Goal: Feedback & Contribution: Leave review/rating

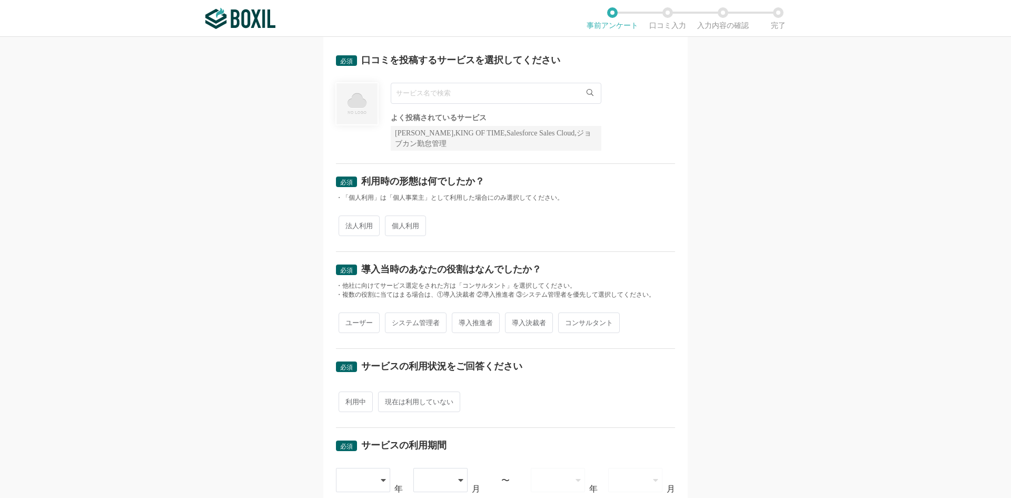
scroll to position [105, 0]
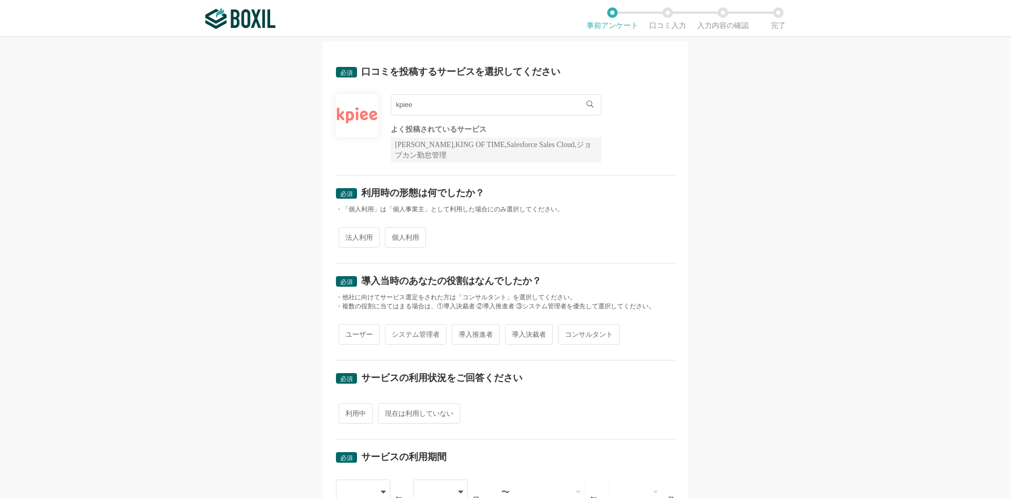
scroll to position [26, 0]
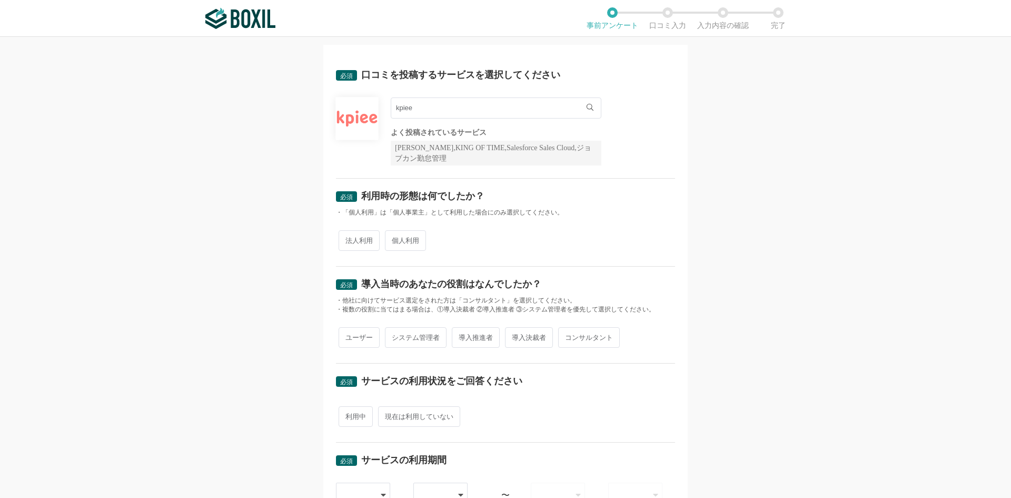
click at [349, 241] on span "法人利用" at bounding box center [359, 240] width 41 height 21
click at [348, 239] on input "法人利用" at bounding box center [344, 235] width 7 height 7
radio input "true"
click at [355, 340] on span "ユーザー" at bounding box center [359, 337] width 41 height 21
click at [348, 335] on input "ユーザー" at bounding box center [344, 332] width 7 height 7
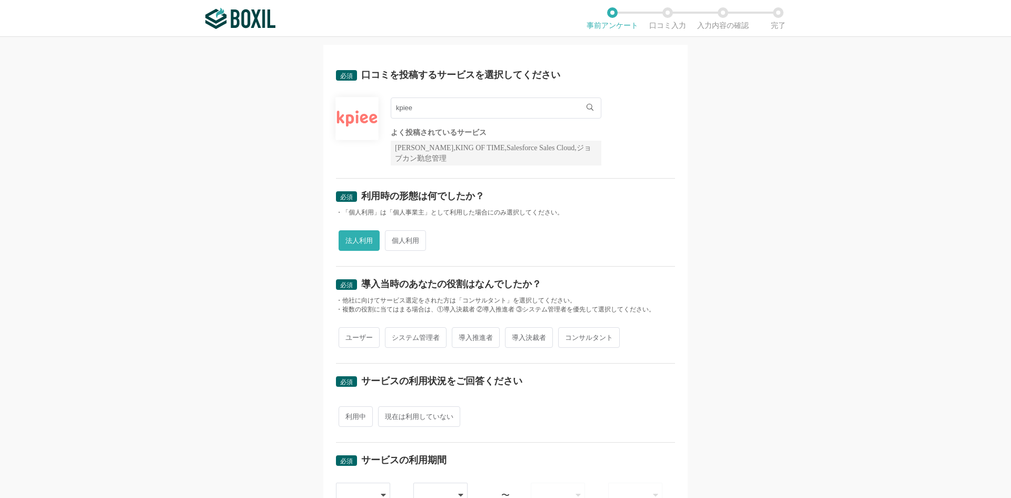
radio input "true"
click at [478, 338] on span "導入推進者" at bounding box center [476, 337] width 48 height 21
click at [461, 335] on input "導入推進者" at bounding box center [457, 332] width 7 height 7
radio input "true"
radio input "false"
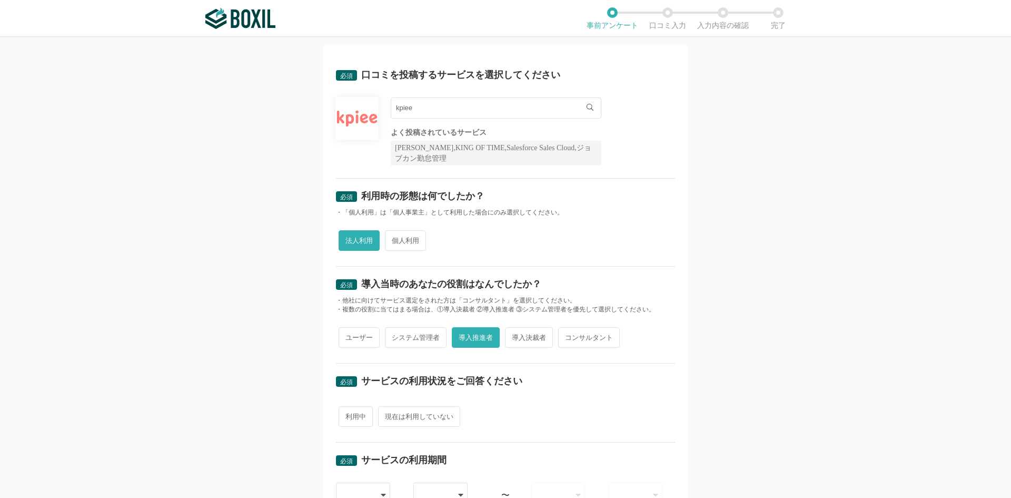
scroll to position [78, 0]
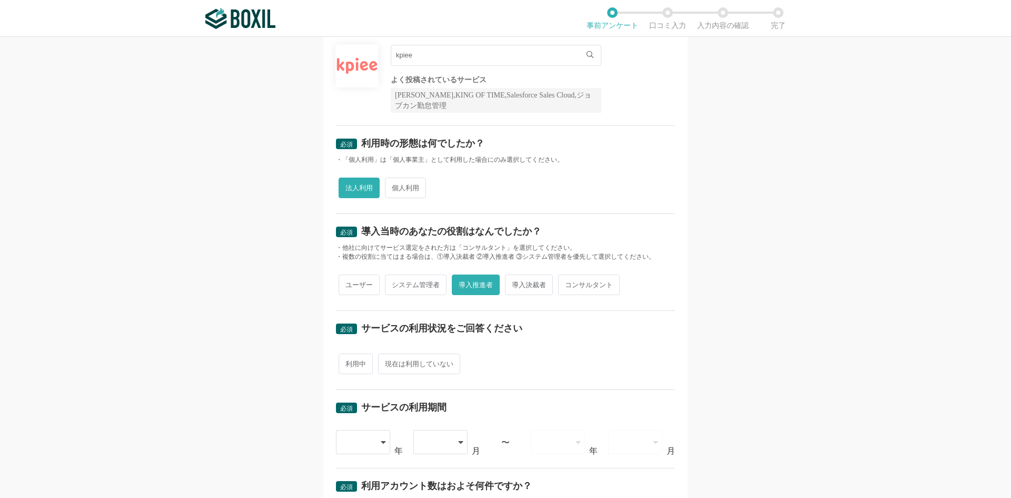
click at [358, 367] on span "利用中" at bounding box center [356, 363] width 34 height 21
click at [348, 362] on input "利用中" at bounding box center [344, 358] width 7 height 7
radio input "true"
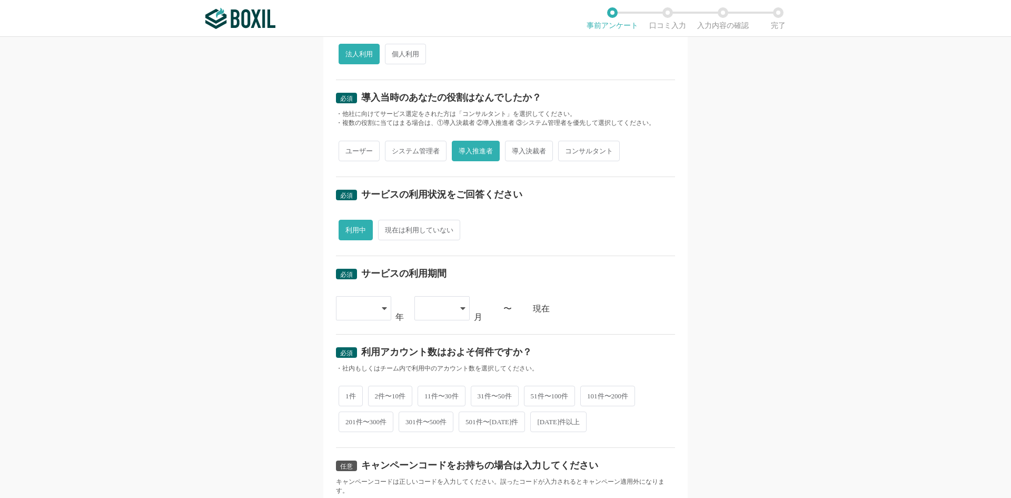
scroll to position [342, 0]
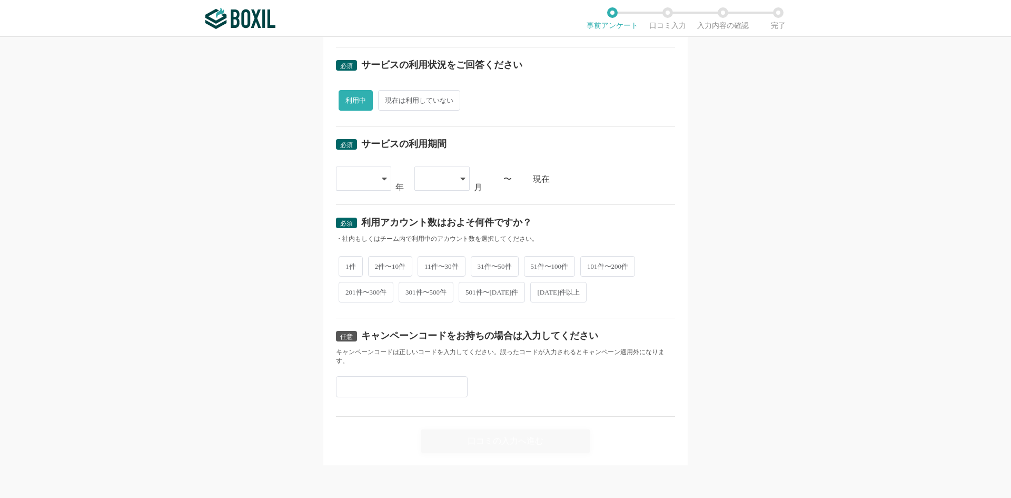
click at [392, 267] on span "2件〜10件" at bounding box center [390, 266] width 45 height 21
click at [378, 264] on input "2件〜10件" at bounding box center [374, 260] width 7 height 7
radio input "true"
click at [382, 178] on icon at bounding box center [384, 178] width 5 height 3
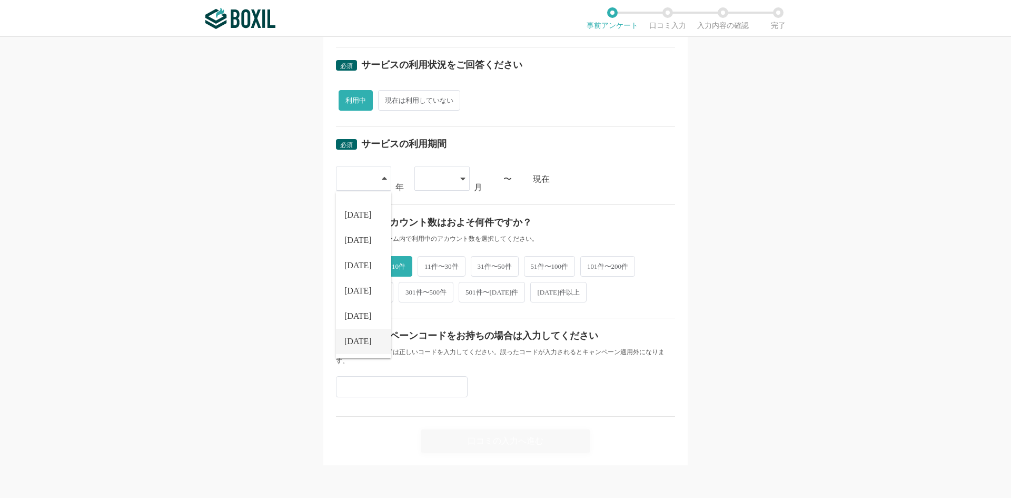
click at [352, 340] on span "[DATE]" at bounding box center [357, 341] width 27 height 8
click at [460, 176] on icon at bounding box center [462, 178] width 5 height 8
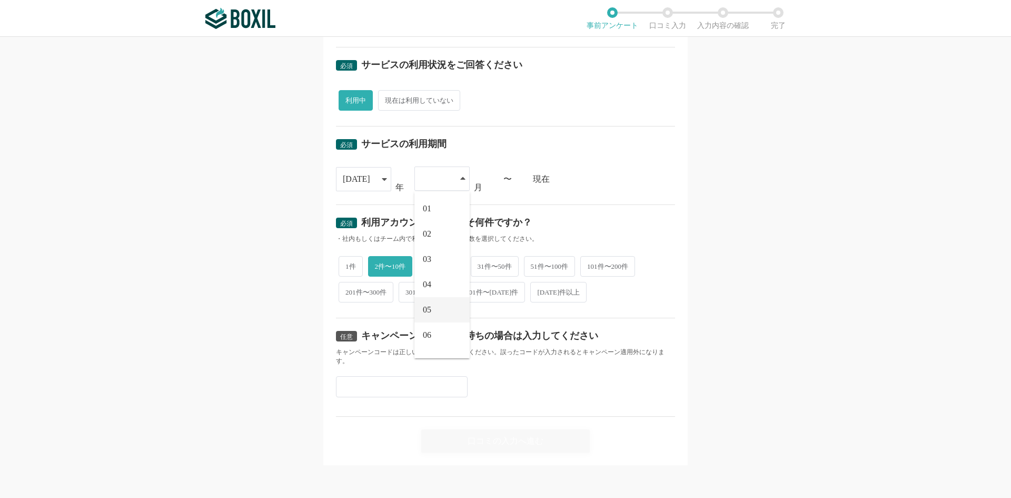
click at [435, 310] on li "05" at bounding box center [441, 309] width 55 height 25
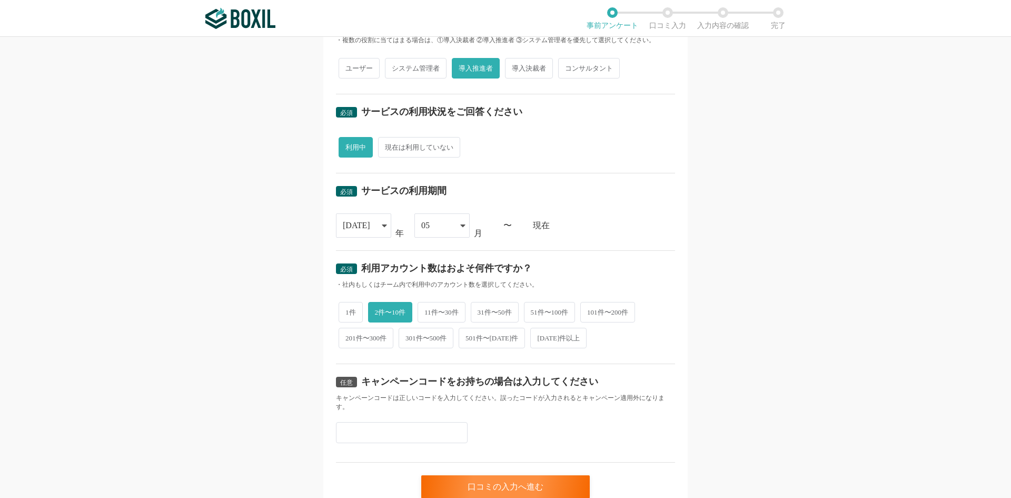
scroll to position [342, 0]
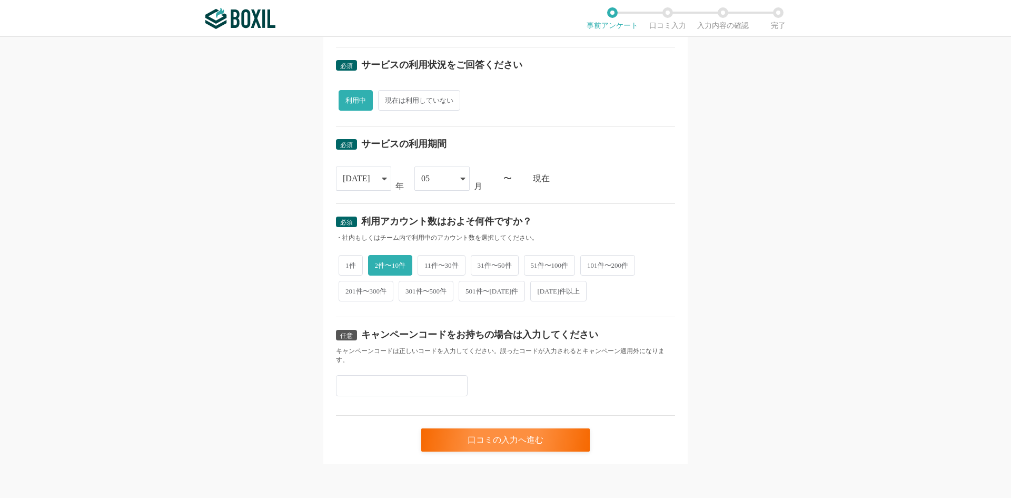
click at [351, 383] on input "text" at bounding box center [402, 385] width 132 height 21
paste input "D36Y9RJN"
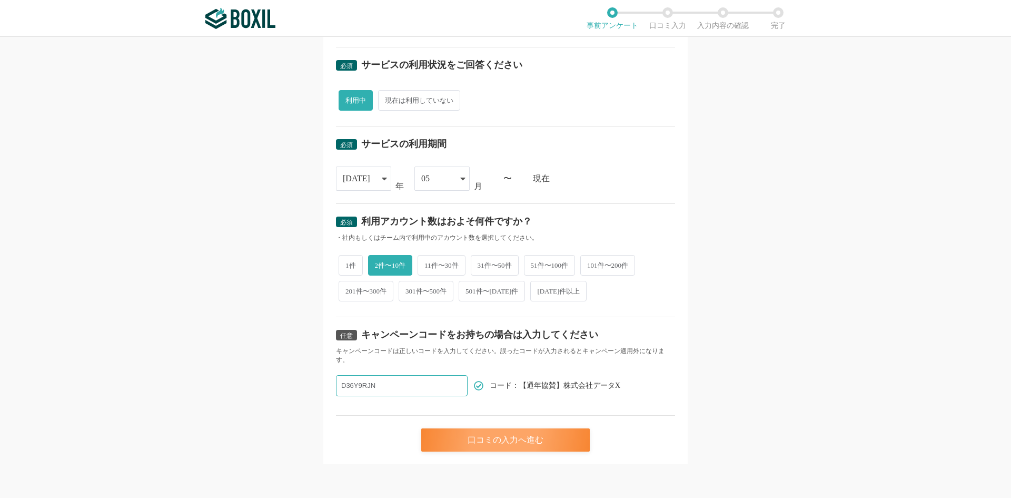
type input "D36Y9RJN"
click at [516, 437] on div "口コミの入力へ進む" at bounding box center [505, 439] width 169 height 23
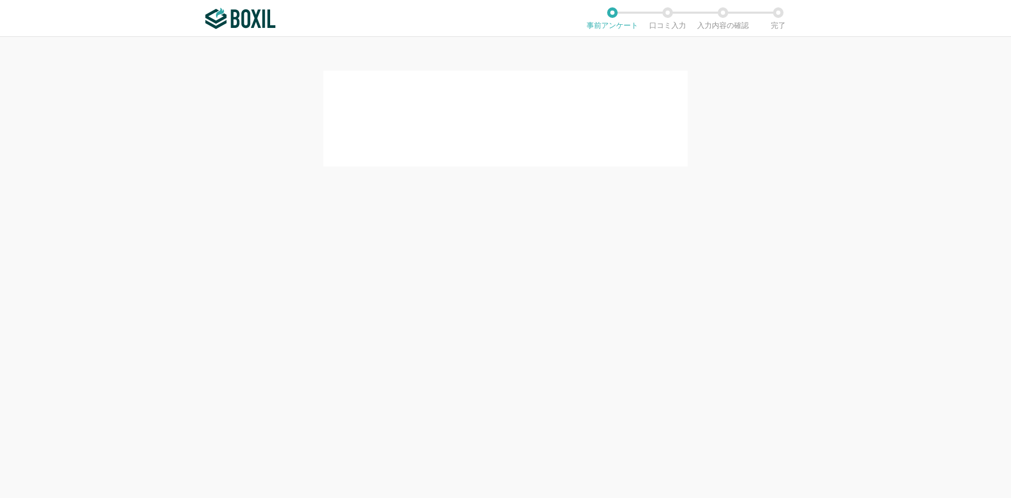
scroll to position [0, 0]
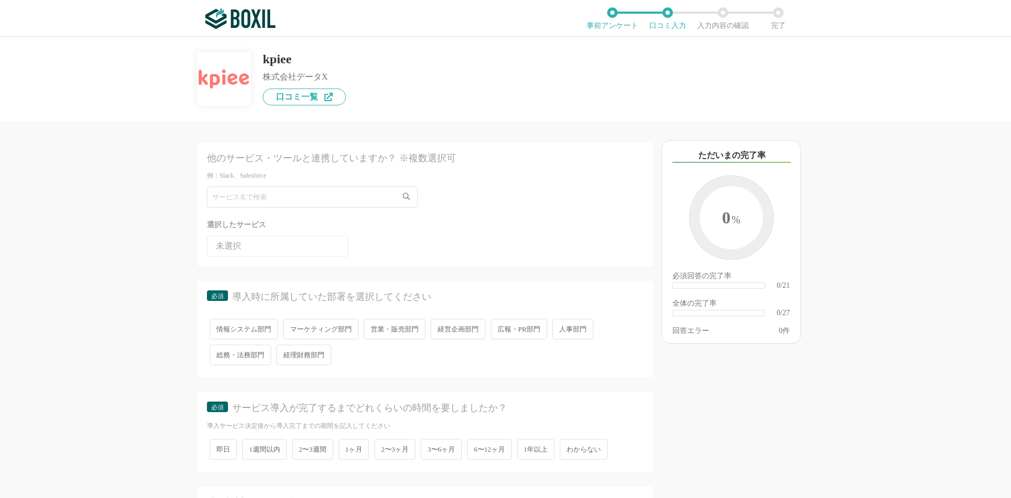
click at [243, 246] on li "未選択" at bounding box center [277, 245] width 141 height 21
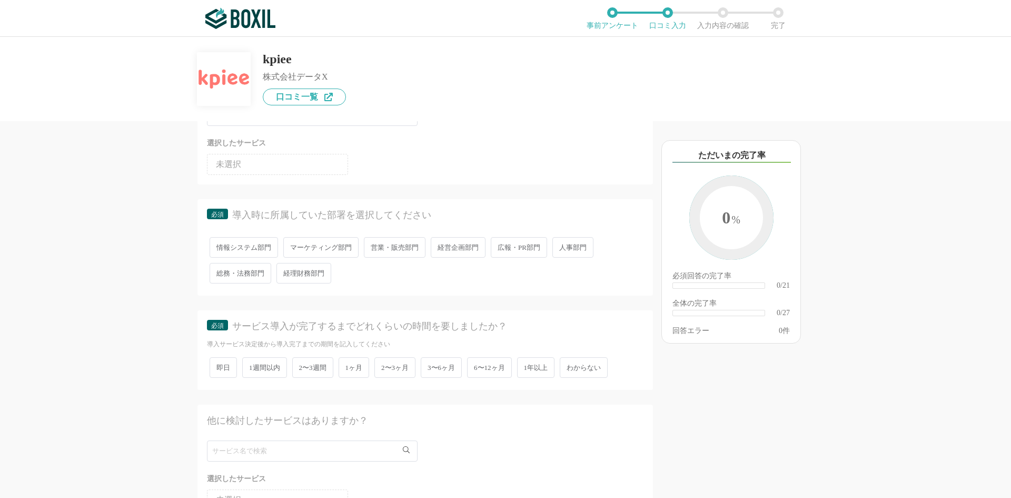
scroll to position [105, 0]
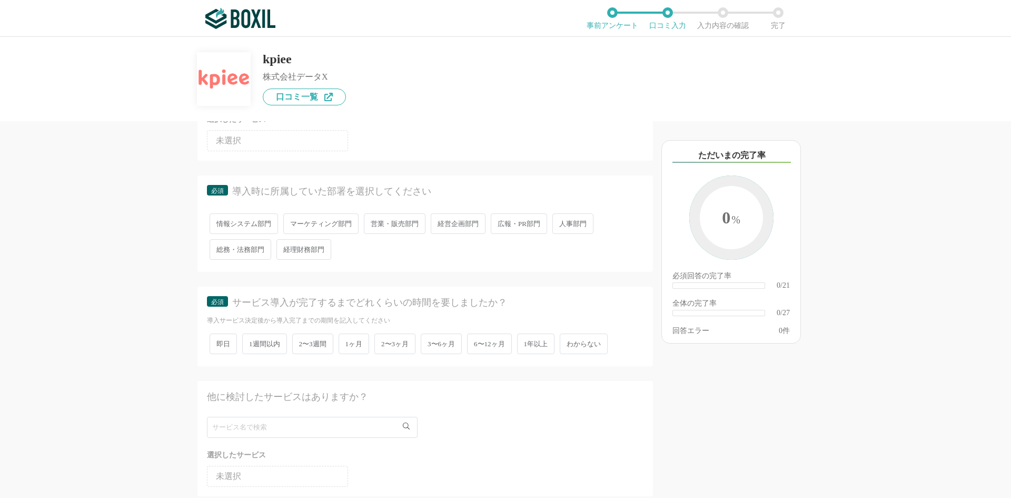
click at [311, 249] on span "経理財務部門" at bounding box center [303, 249] width 55 height 21
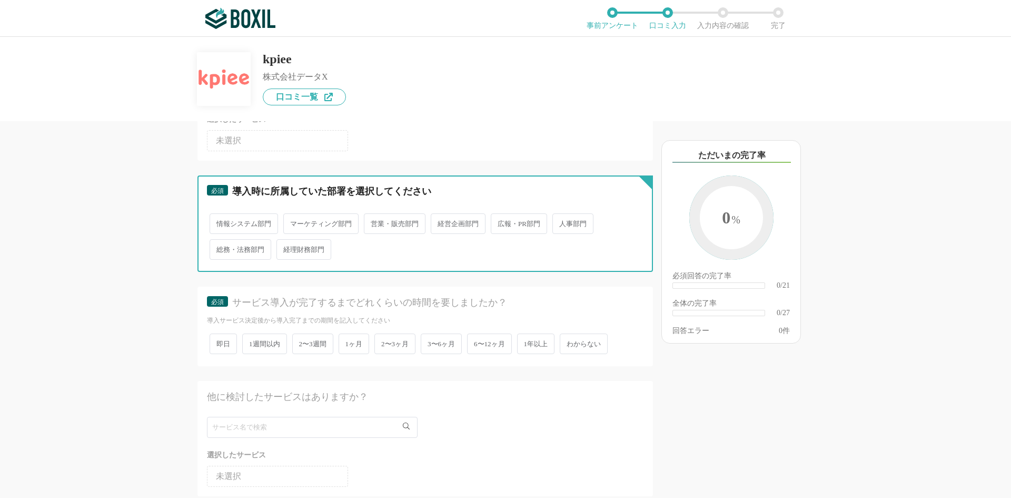
click at [286, 247] on input "経理財務部門" at bounding box center [282, 244] width 7 height 7
radio input "true"
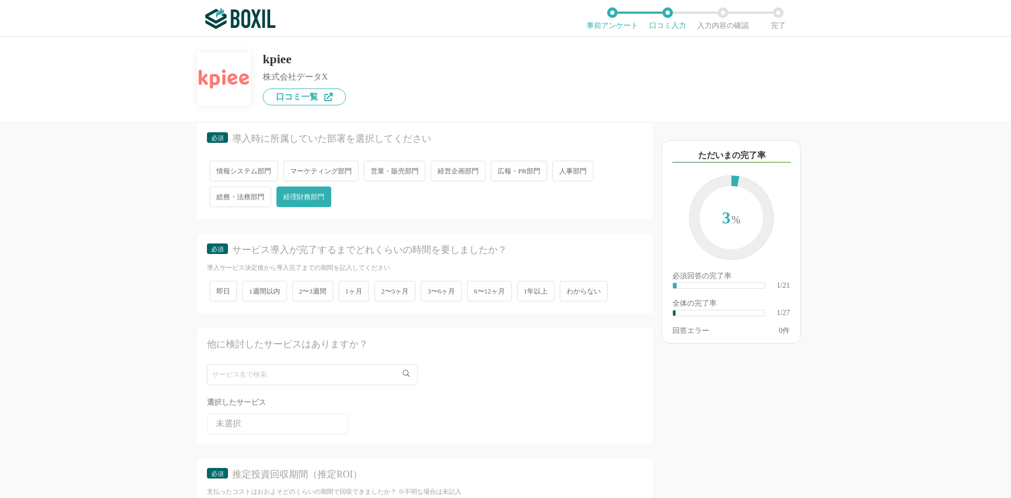
click at [443, 289] on span "3〜6ヶ月" at bounding box center [441, 291] width 41 height 21
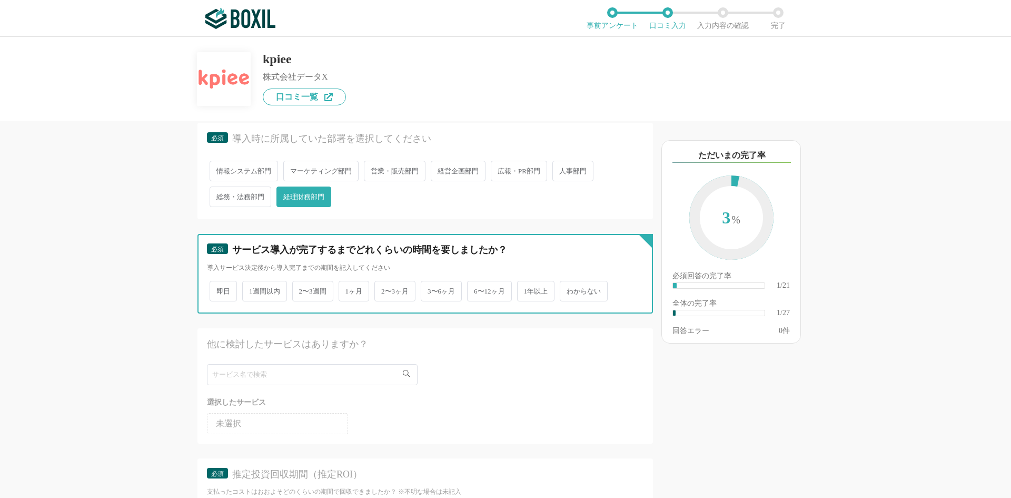
click at [430, 289] on input "3〜6ヶ月" at bounding box center [426, 285] width 7 height 7
radio input "true"
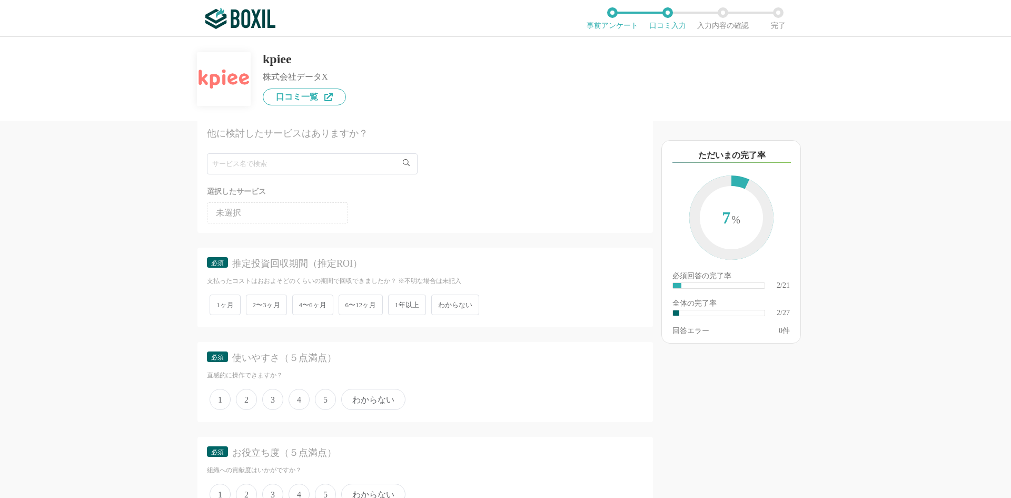
scroll to position [474, 0]
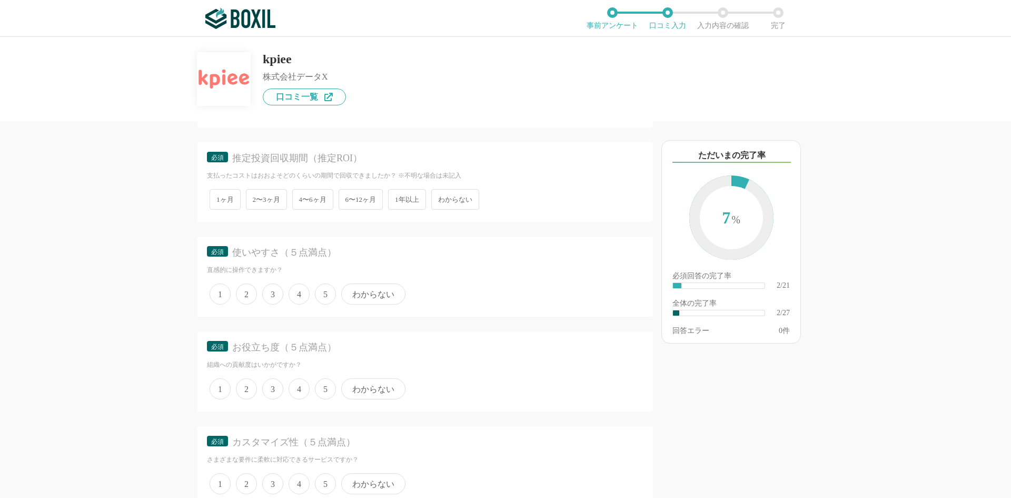
drag, startPoint x: 314, startPoint y: 292, endPoint x: 321, endPoint y: 300, distance: 10.1
click at [314, 296] on div "1 2 3 4 5 わからない" at bounding box center [425, 294] width 437 height 26
click at [326, 299] on span "5" at bounding box center [325, 293] width 21 height 21
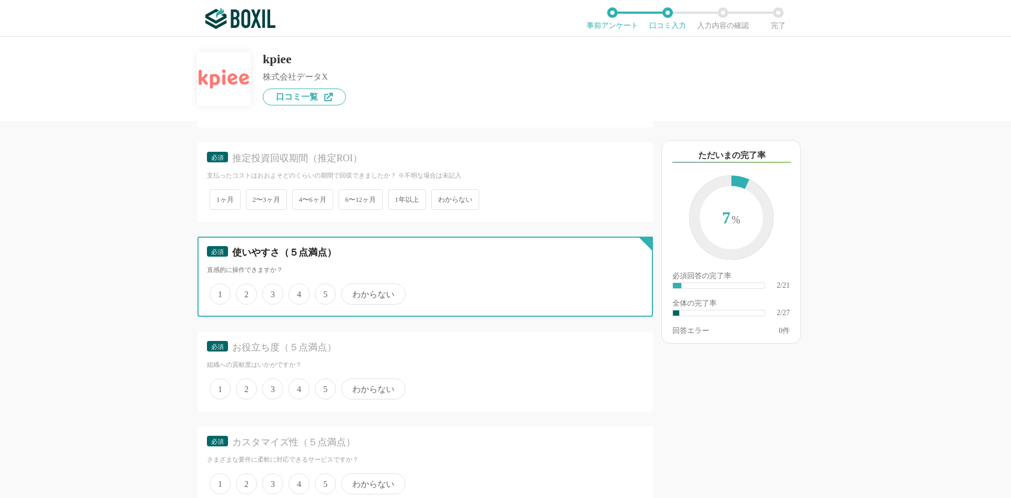
click at [324, 292] on input "5" at bounding box center [321, 288] width 7 height 7
radio input "true"
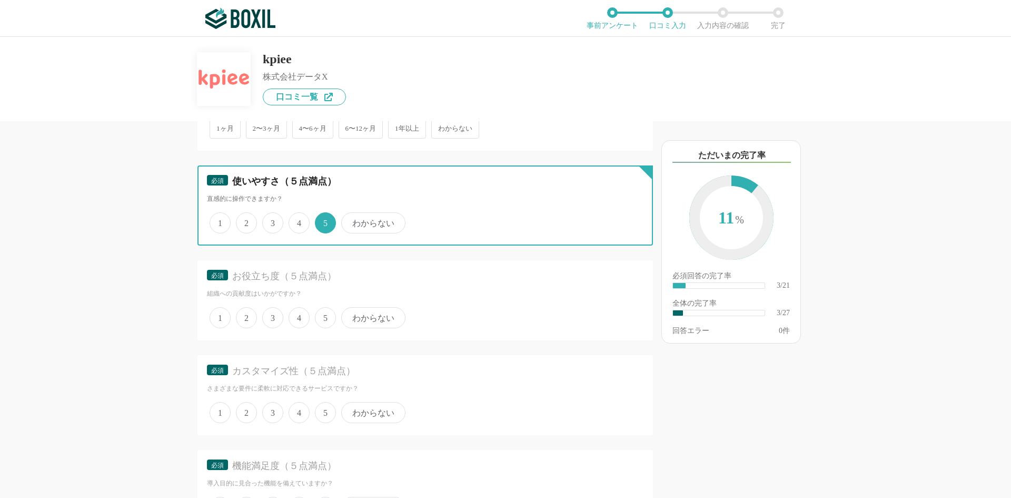
scroll to position [579, 0]
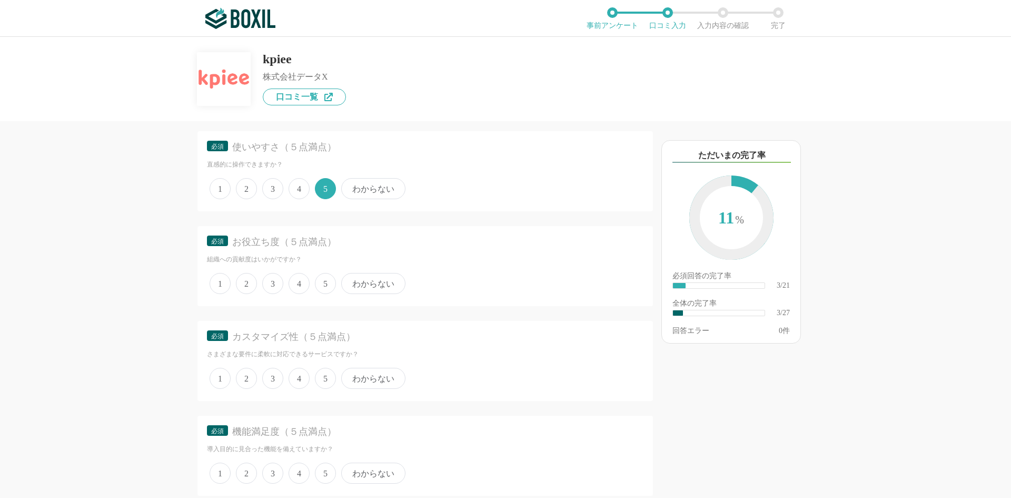
click at [328, 287] on span "5" at bounding box center [325, 283] width 21 height 21
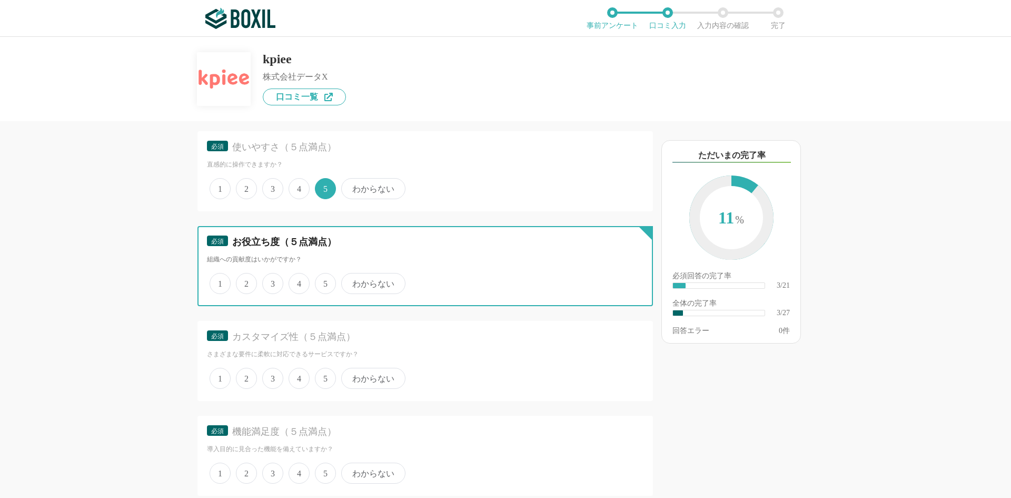
click at [324, 281] on input "5" at bounding box center [321, 277] width 7 height 7
radio input "true"
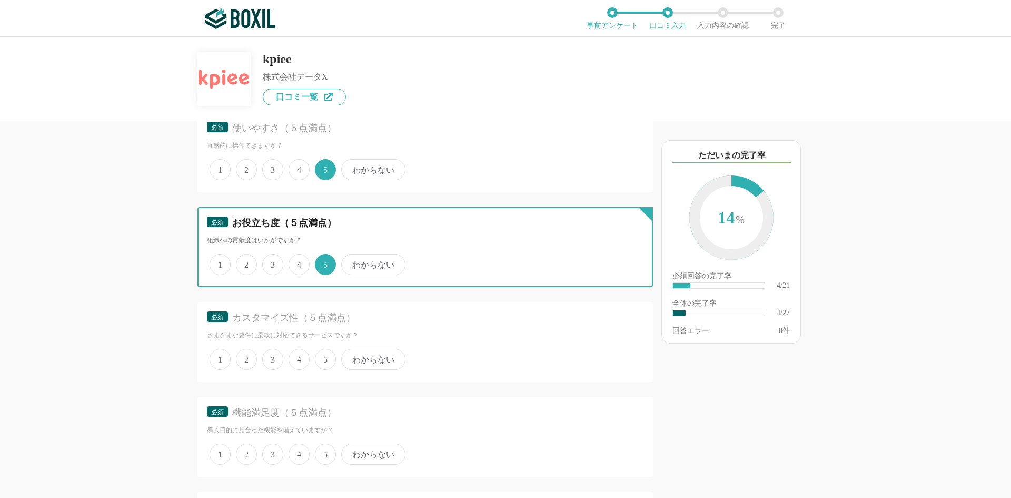
scroll to position [632, 0]
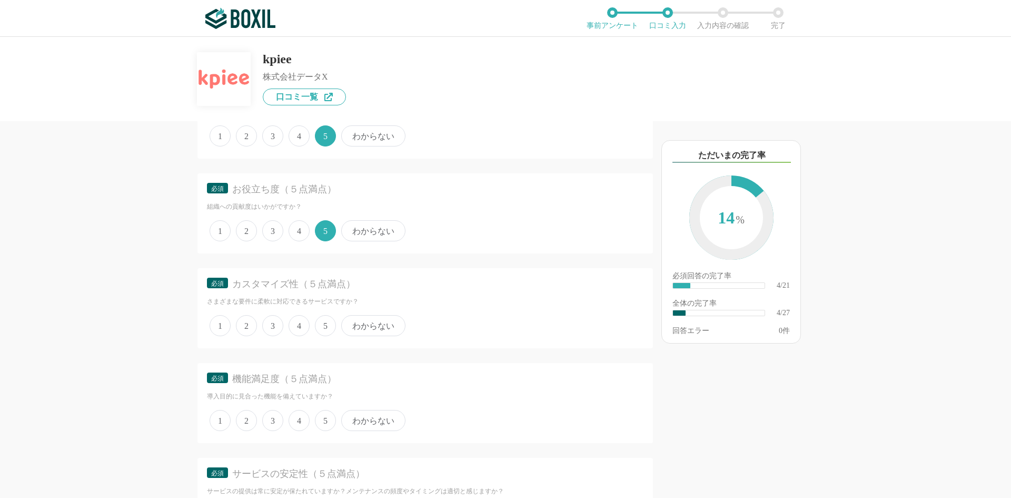
drag, startPoint x: 324, startPoint y: 324, endPoint x: 348, endPoint y: 331, distance: 24.7
click at [325, 325] on span "5" at bounding box center [325, 325] width 21 height 21
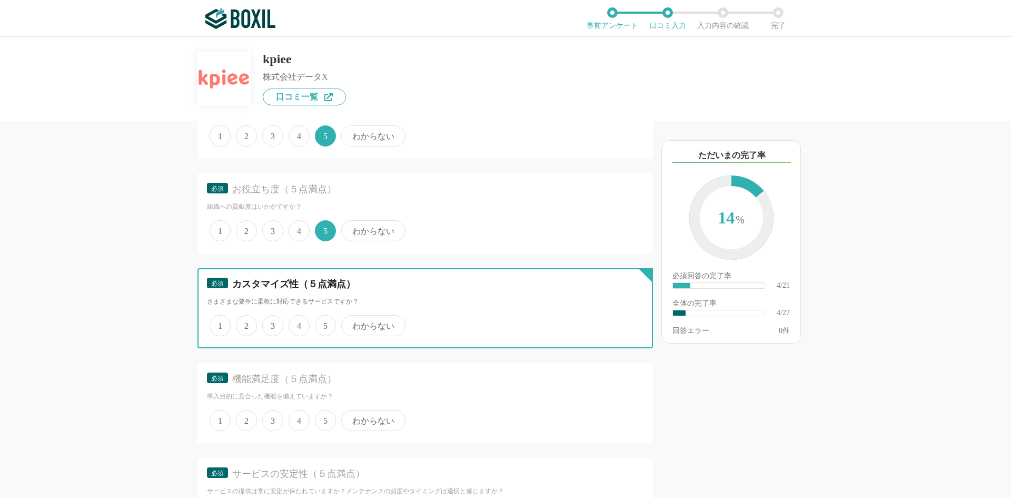
click at [324, 323] on input "5" at bounding box center [321, 319] width 7 height 7
radio input "true"
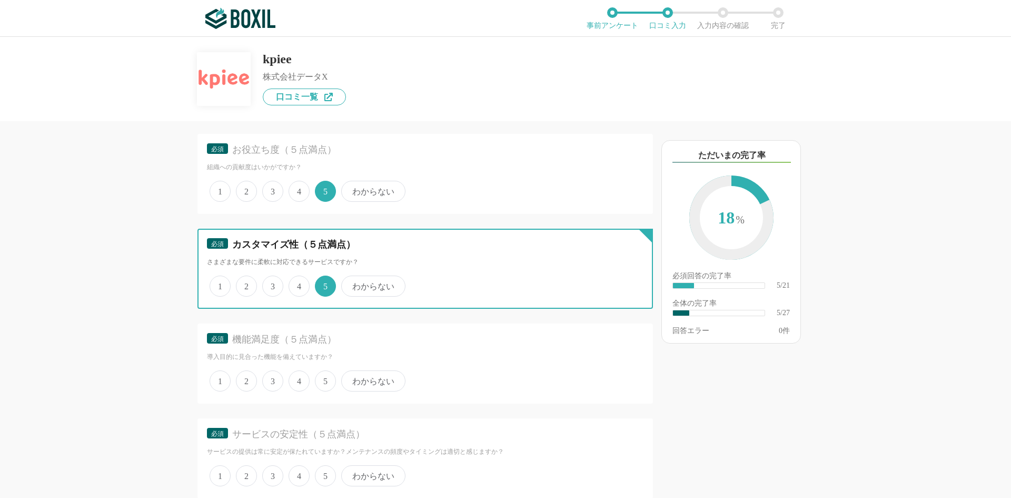
scroll to position [790, 0]
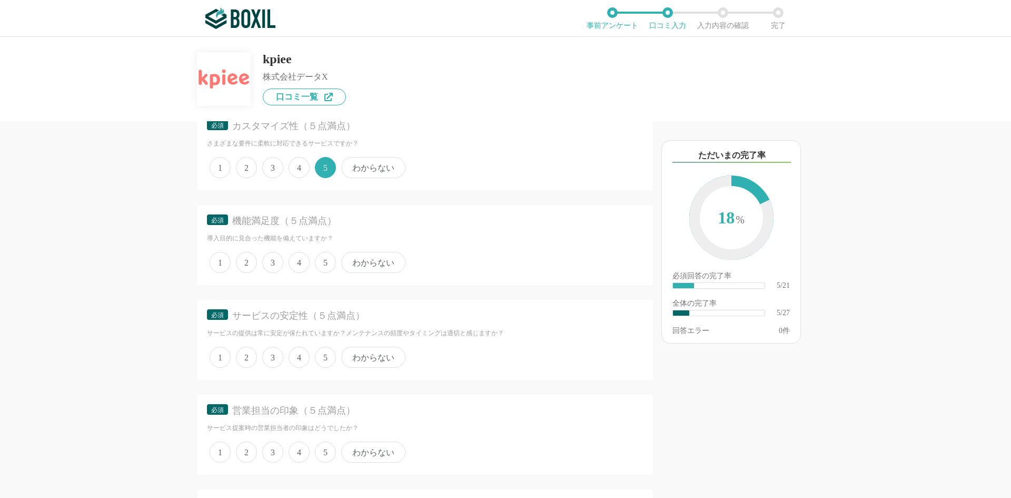
click at [322, 263] on span "5" at bounding box center [325, 262] width 21 height 21
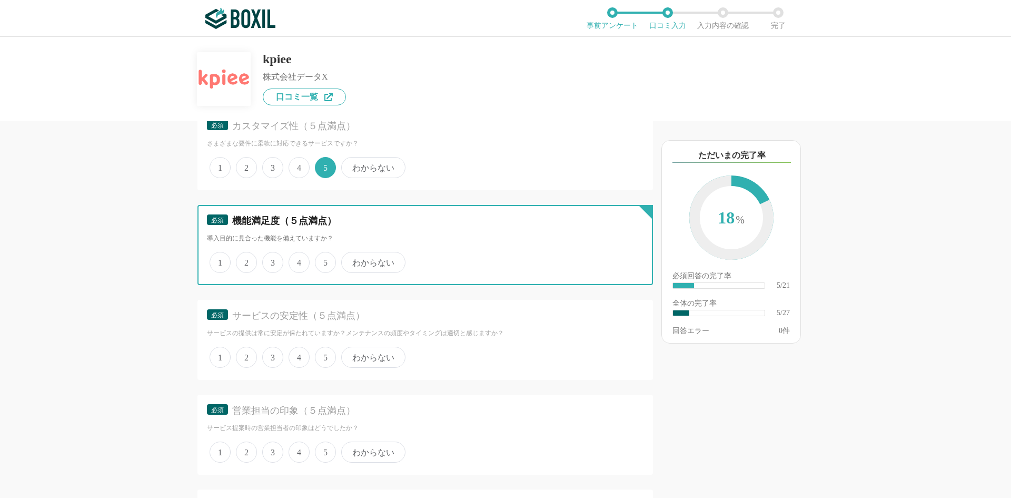
click at [322, 260] on input "5" at bounding box center [321, 256] width 7 height 7
radio input "true"
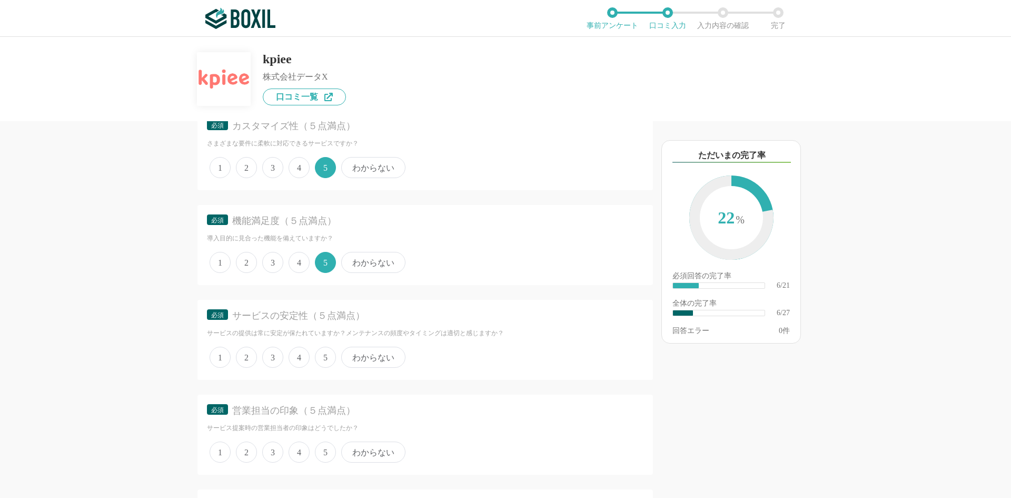
click at [326, 353] on span "5" at bounding box center [325, 356] width 21 height 21
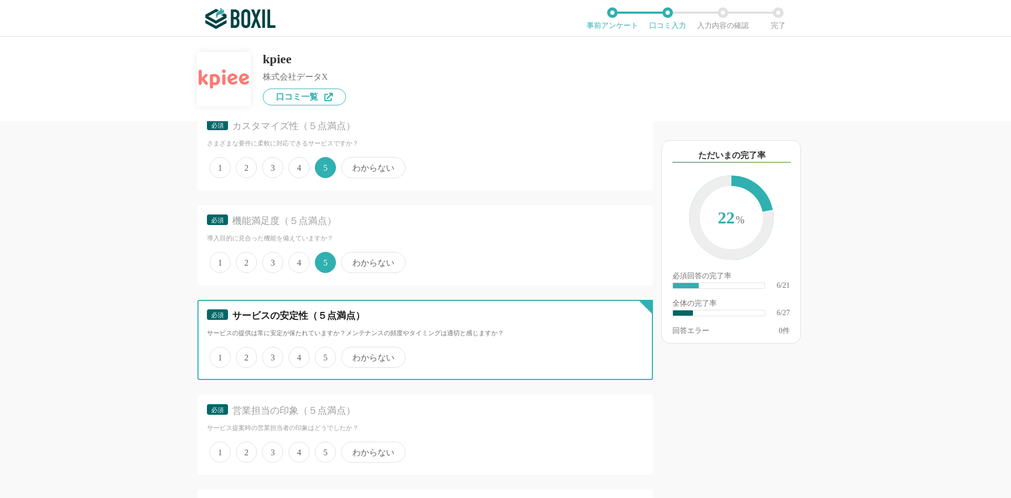
click at [324, 353] on input "5" at bounding box center [321, 351] width 7 height 7
radio input "true"
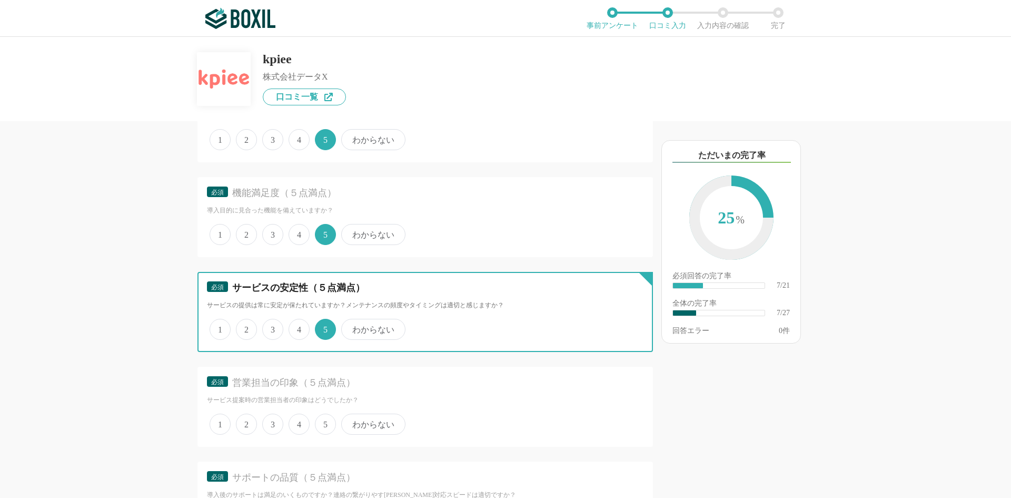
scroll to position [895, 0]
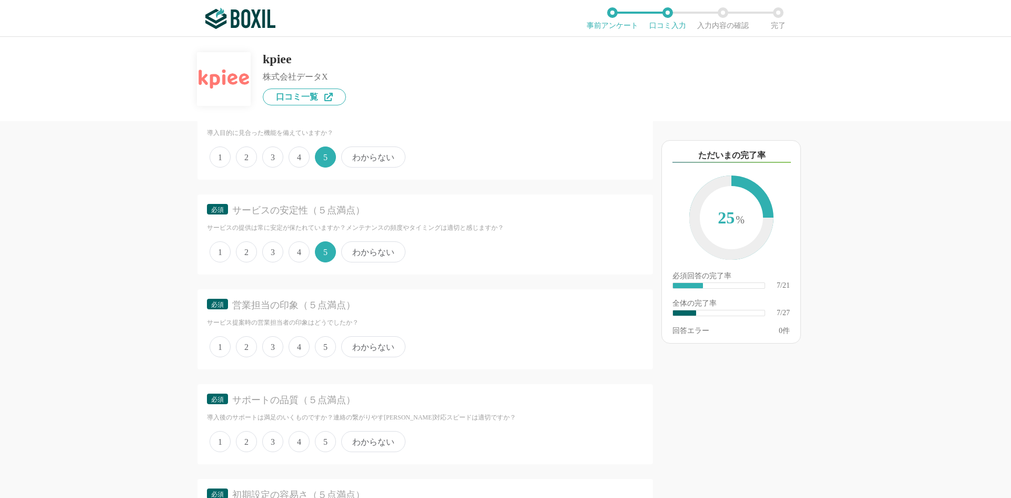
click at [314, 334] on div "1 2 3 4 5 わからない" at bounding box center [425, 346] width 437 height 26
drag, startPoint x: 321, startPoint y: 339, endPoint x: 407, endPoint y: 370, distance: 91.1
click at [322, 339] on span "5" at bounding box center [325, 346] width 21 height 21
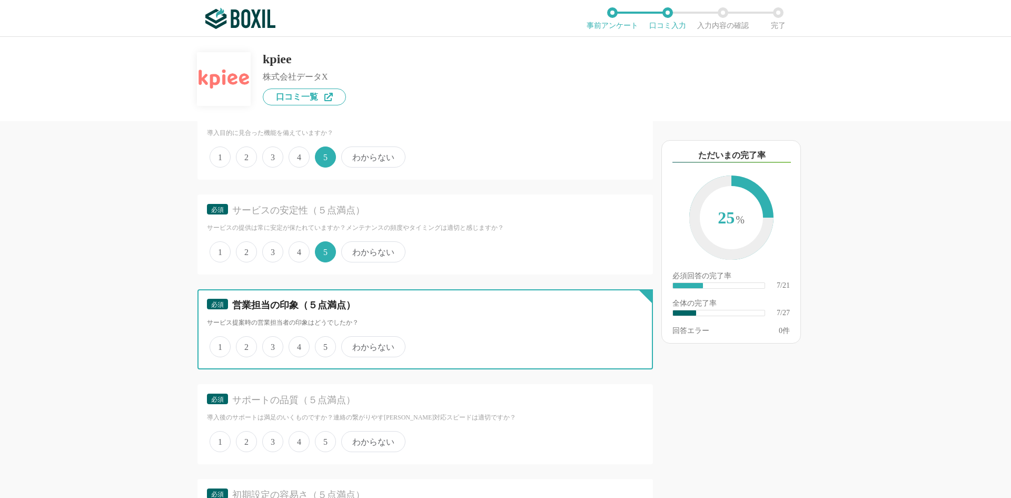
click at [322, 339] on input "5" at bounding box center [321, 341] width 7 height 7
radio input "true"
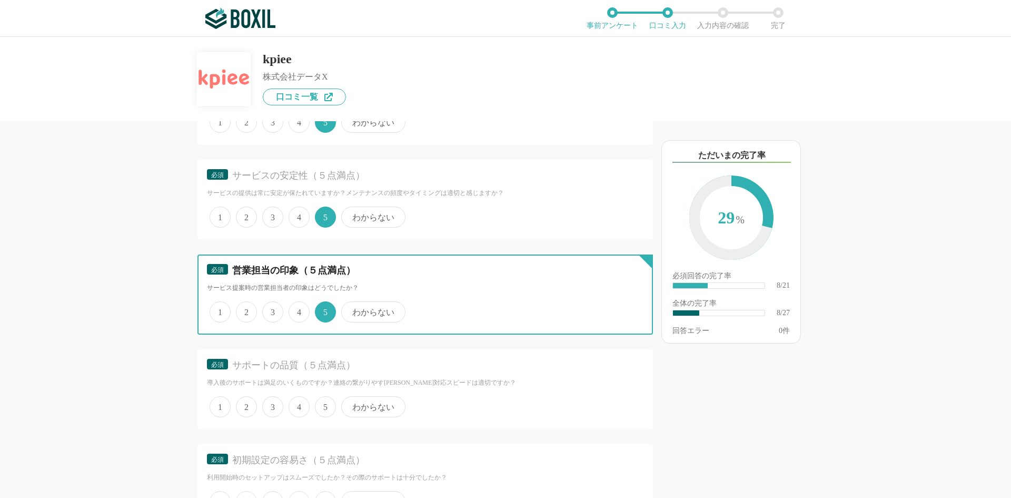
scroll to position [1000, 0]
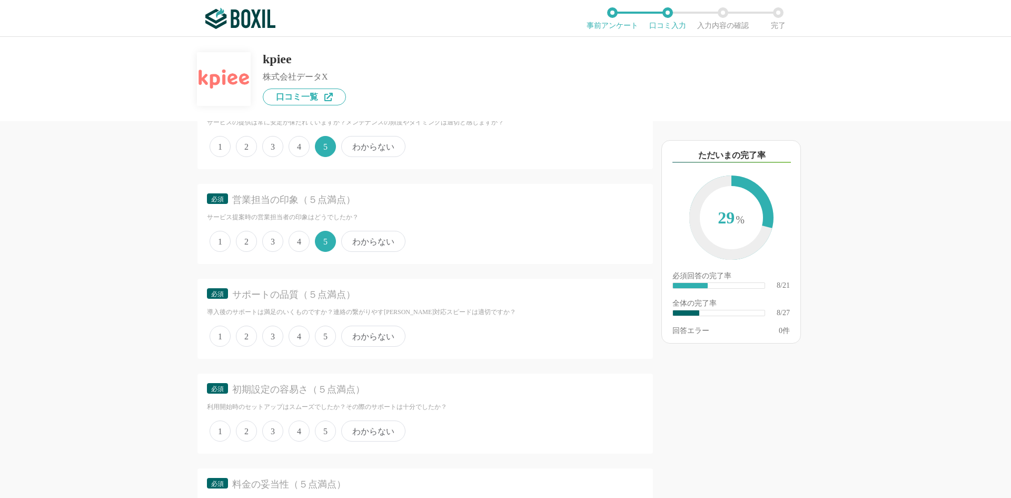
click at [328, 336] on span "5" at bounding box center [325, 335] width 21 height 21
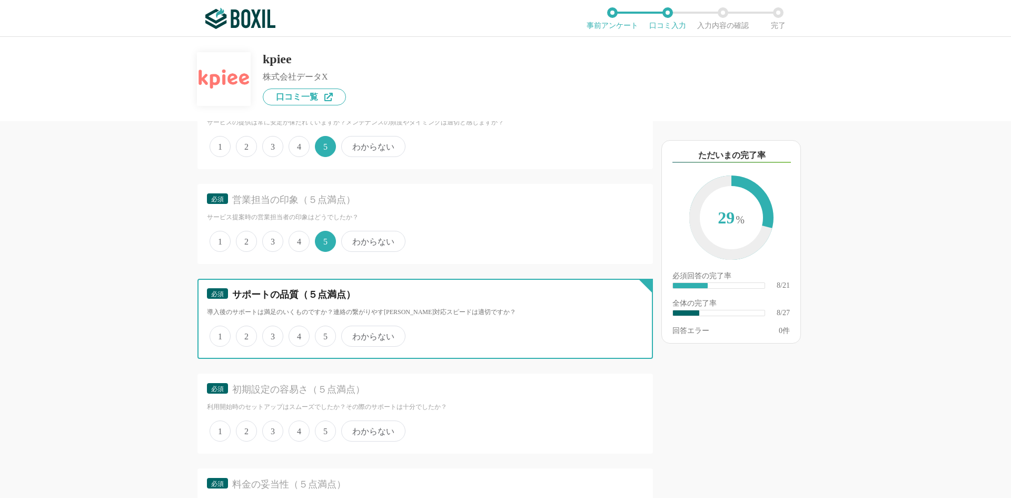
click at [324, 334] on input "5" at bounding box center [321, 330] width 7 height 7
radio input "true"
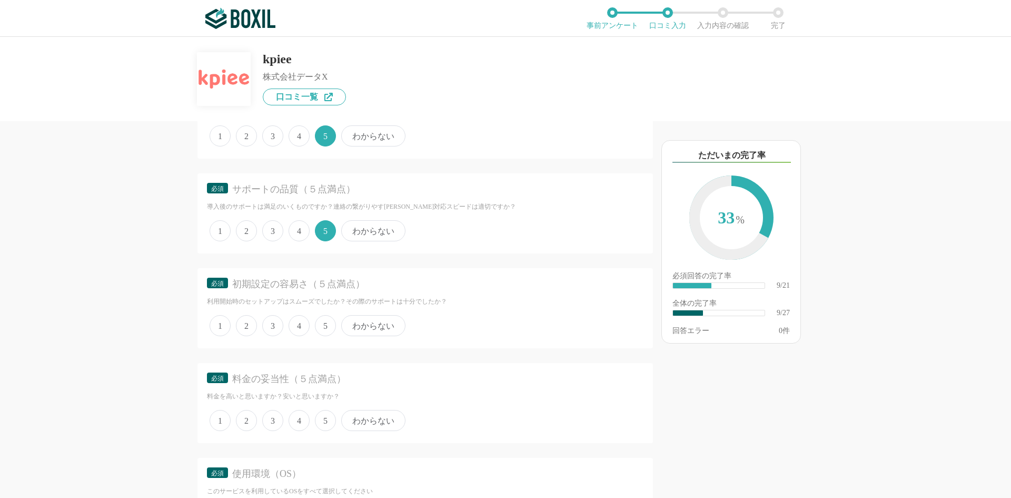
click at [324, 326] on span "5" at bounding box center [325, 325] width 21 height 21
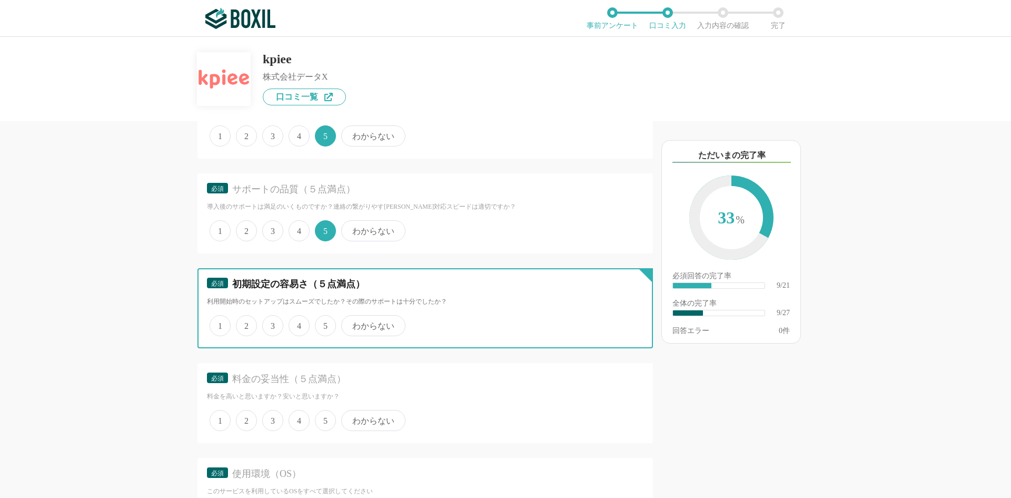
click at [324, 323] on input "5" at bounding box center [321, 319] width 7 height 7
radio input "true"
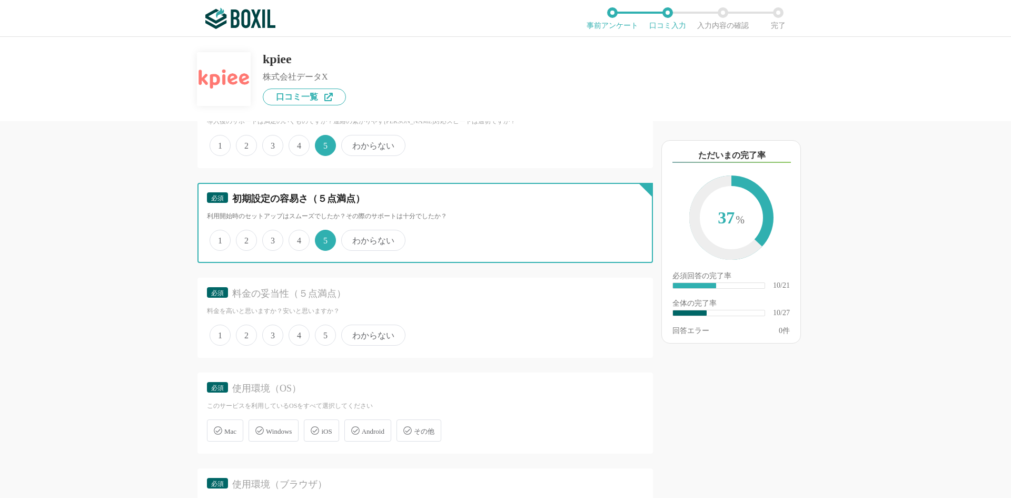
scroll to position [1211, 0]
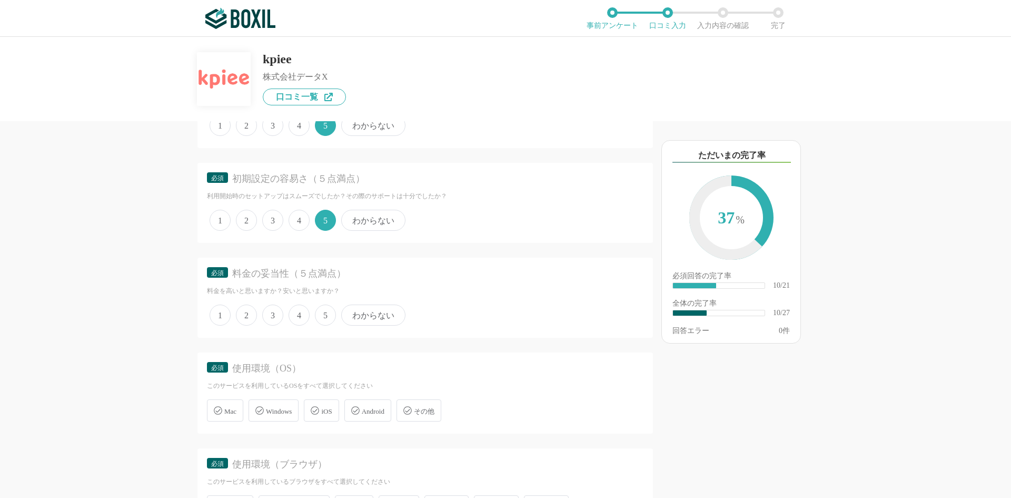
click at [371, 328] on div "1 2 3 4 5 わからない" at bounding box center [425, 315] width 437 height 26
click at [375, 318] on span "わからない" at bounding box center [373, 314] width 64 height 21
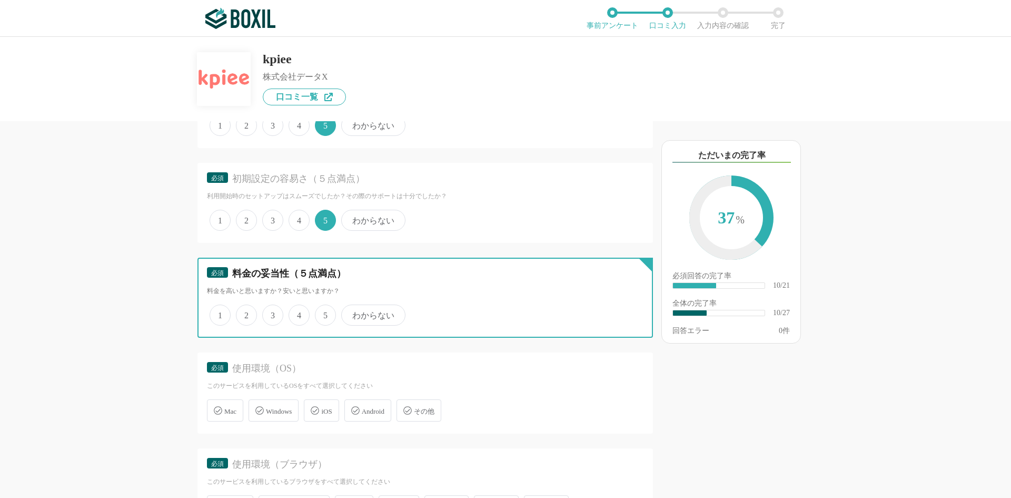
click at [351, 313] on input "わからない" at bounding box center [347, 309] width 7 height 7
radio input "true"
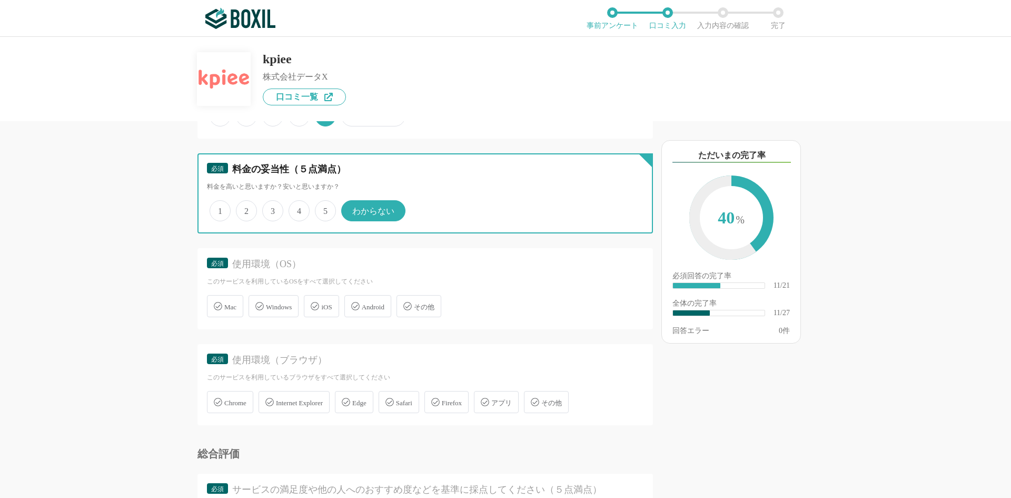
scroll to position [1316, 0]
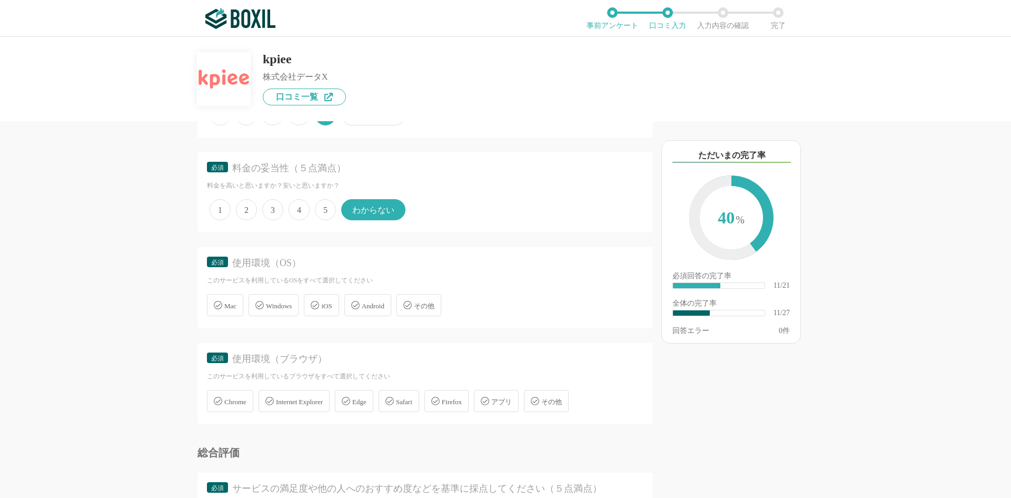
click at [286, 308] on span "Windows" at bounding box center [279, 306] width 26 height 8
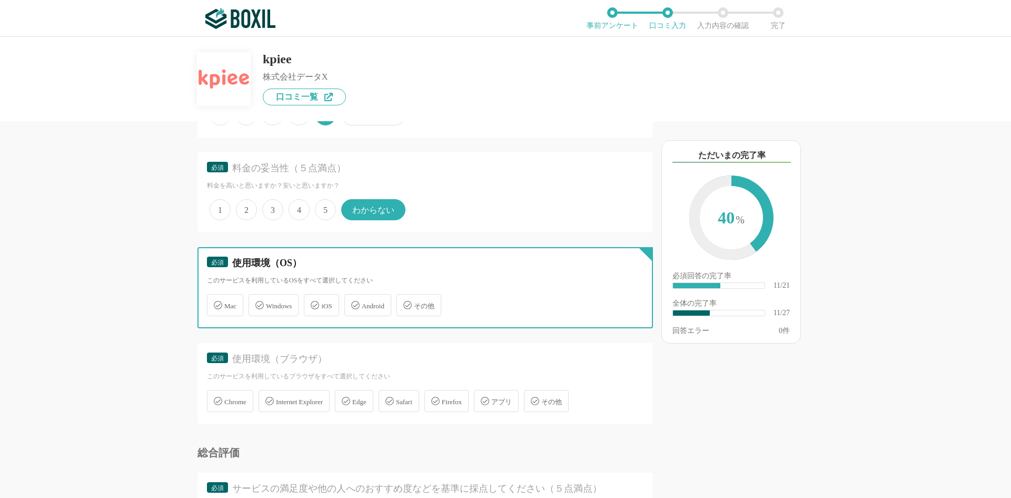
click at [257, 302] on input "Windows" at bounding box center [254, 298] width 7 height 7
checkbox input "true"
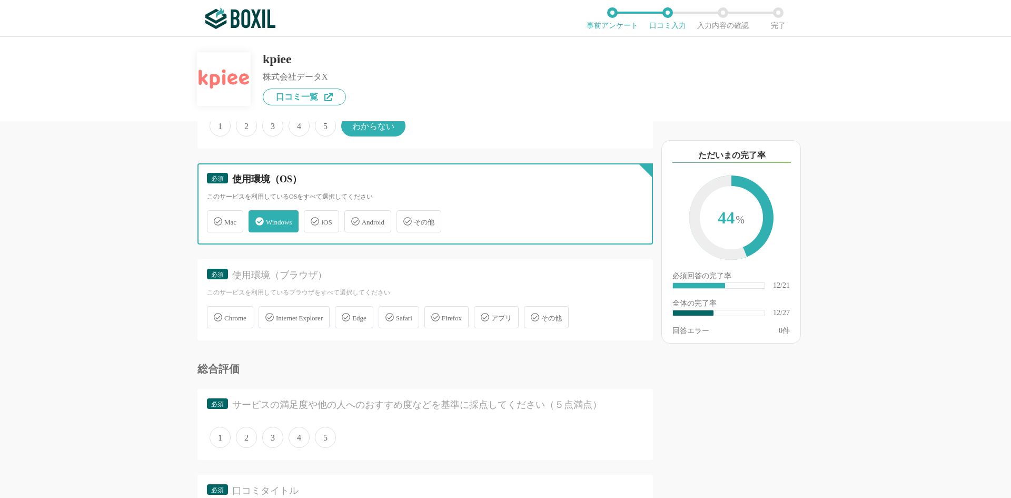
scroll to position [1422, 0]
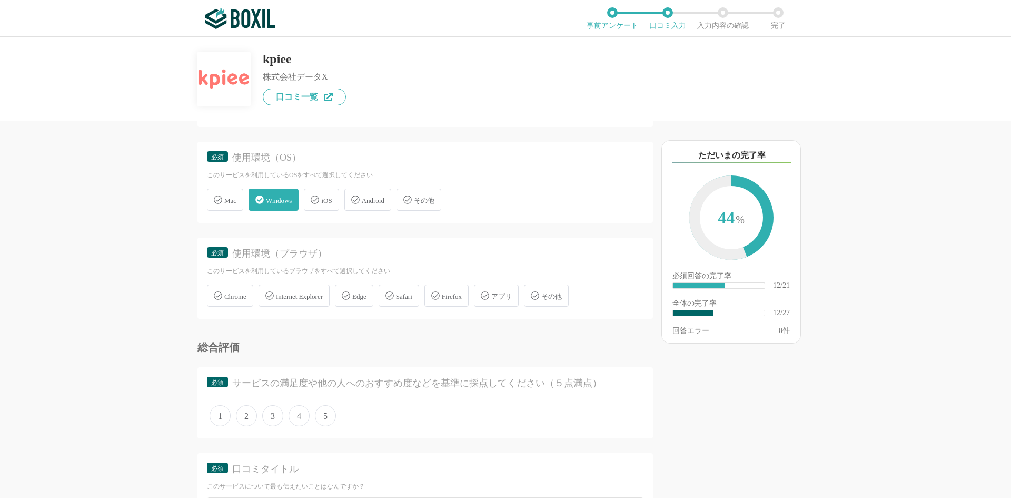
click at [364, 296] on span "Edge" at bounding box center [359, 296] width 14 height 8
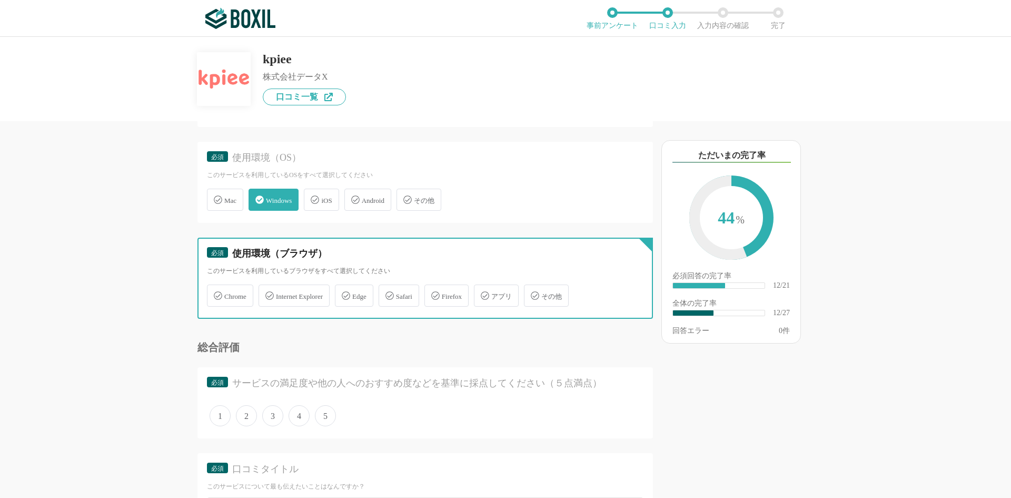
click at [344, 293] on input "Edge" at bounding box center [340, 289] width 7 height 7
checkbox input "true"
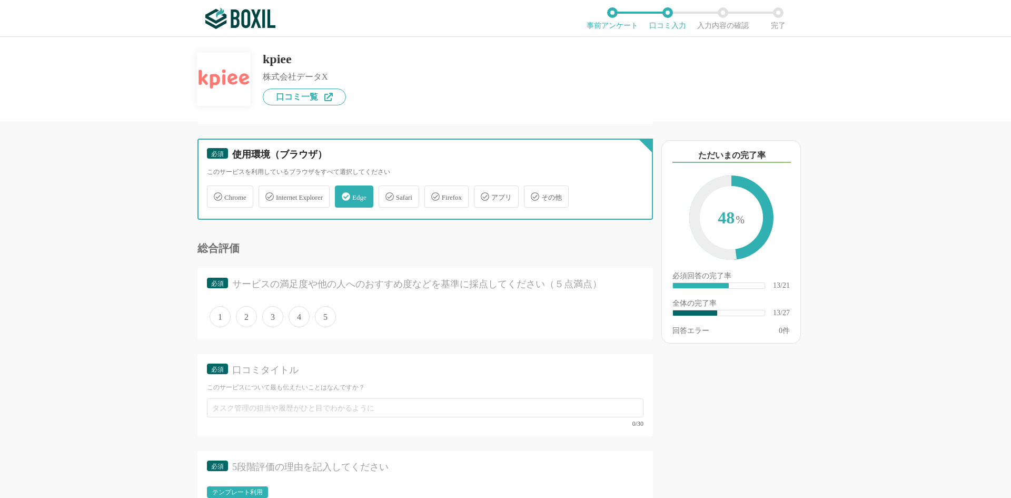
scroll to position [1527, 0]
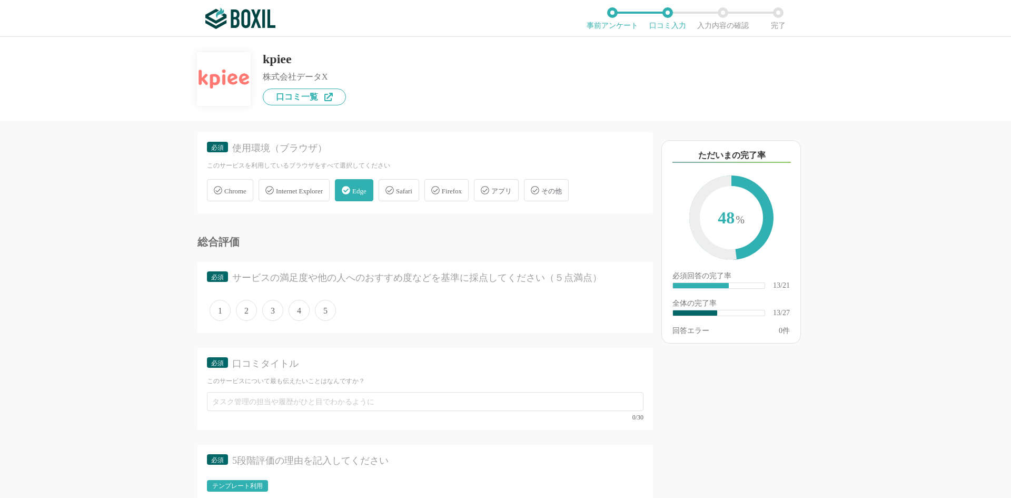
click at [327, 312] on span "5" at bounding box center [325, 310] width 21 height 21
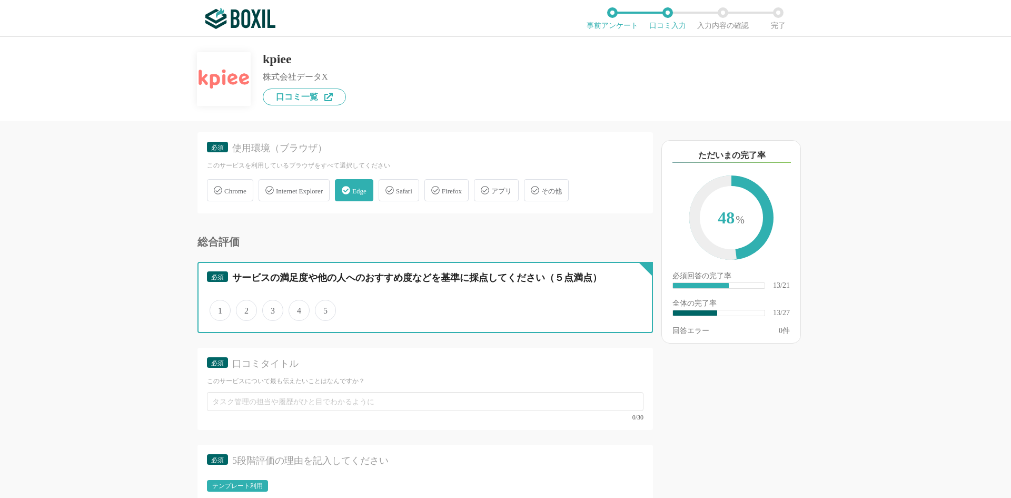
click at [324, 308] on input "5" at bounding box center [321, 304] width 7 height 7
radio input "true"
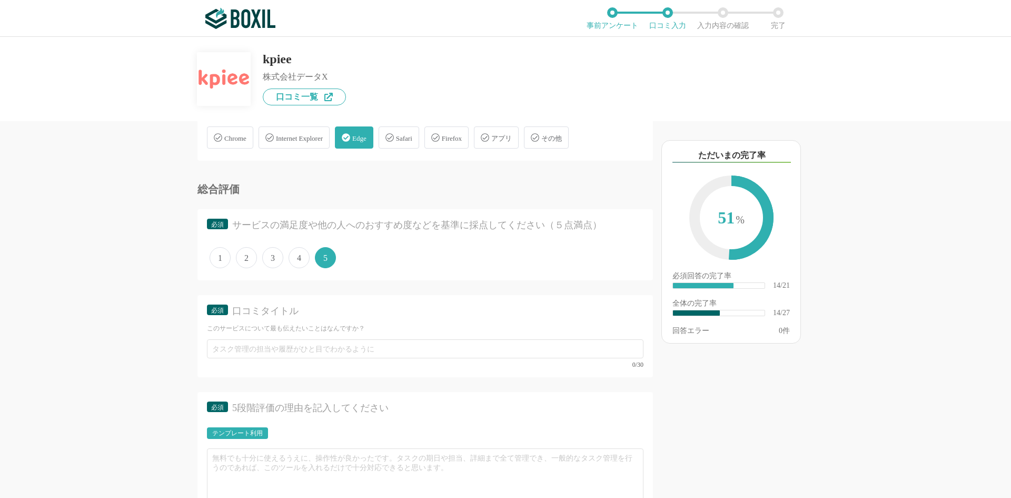
scroll to position [1632, 0]
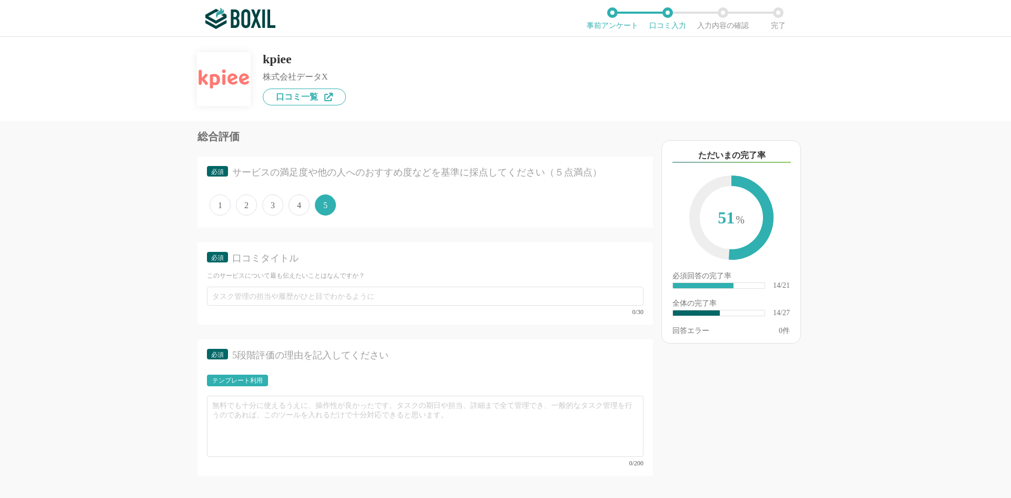
click at [239, 379] on div "テンプレート利用" at bounding box center [237, 380] width 51 height 6
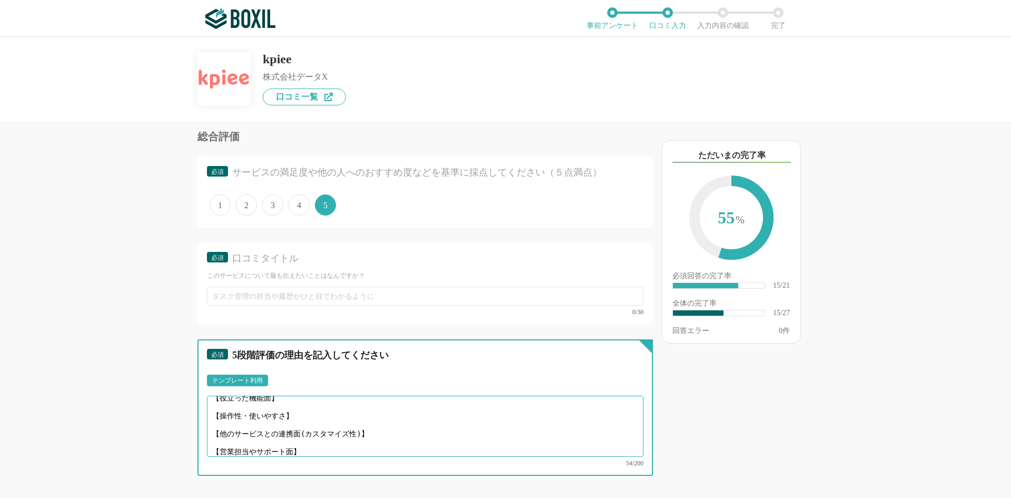
scroll to position [0, 0]
drag, startPoint x: 316, startPoint y: 442, endPoint x: 178, endPoint y: 387, distance: 148.6
click at [178, 387] on div "他のサービス・ツールと連携していますか？ ※複数選択可 例：Slack、Salesforce 選択したサービス 未選択 必須 導入時に所属していた部署を選択し…" at bounding box center [389, 309] width 527 height 376
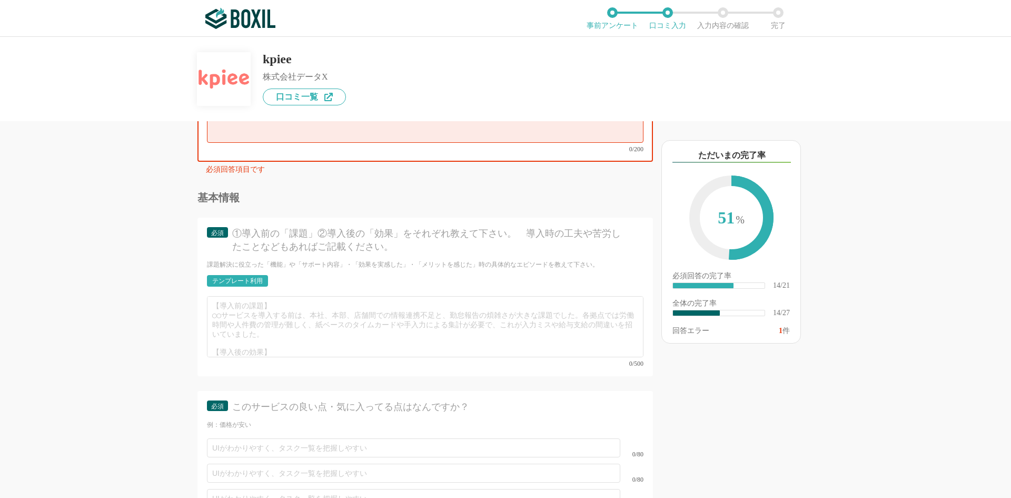
scroll to position [1948, 0]
click at [132, 267] on div "他のサービス・ツールと連携していますか？ ※複数選択可 例：Slack、Salesforce 選択したサービス 未選択 必須 導入時に所属していた部署を選択し…" at bounding box center [389, 309] width 527 height 376
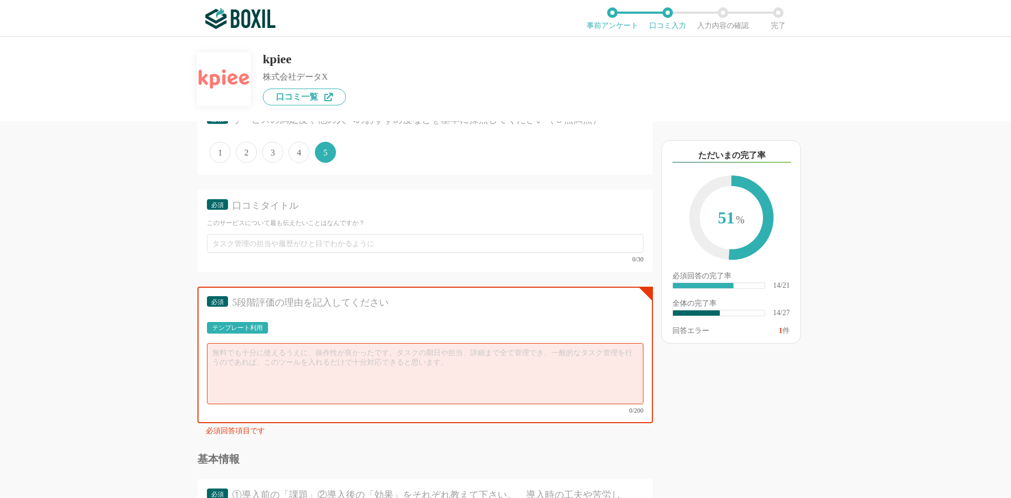
scroll to position [1580, 0]
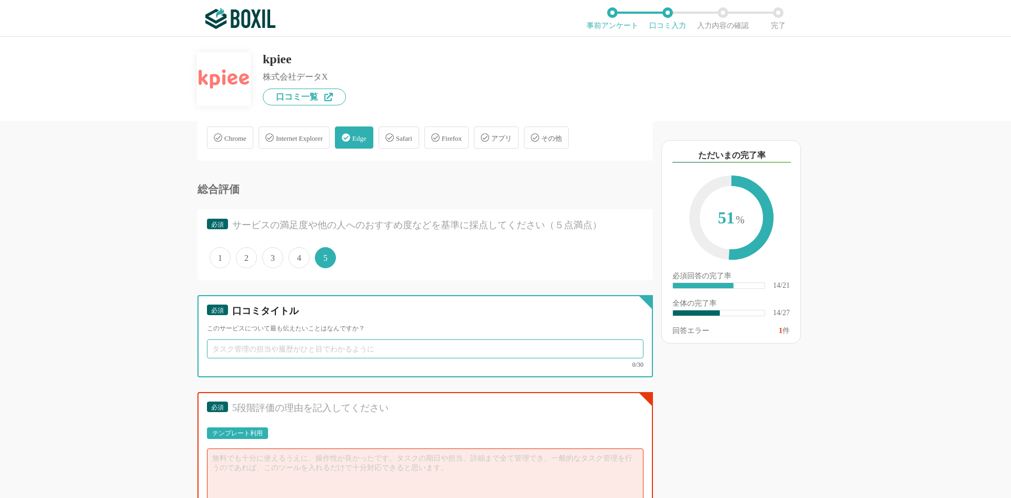
click at [231, 355] on input "text" at bounding box center [425, 348] width 437 height 19
paste input "毎月の経営会議に必要なデータ収集/集計作業工数の削減と、複数システムを統合したデータの[PERSON_NAME]可視化を進めています。"
type input "毎月の経営会議に必要なデータ収集/集計作業工数の削減と、複数システムを統合したデータの[PERSON_NAME]可視化を進めています。"
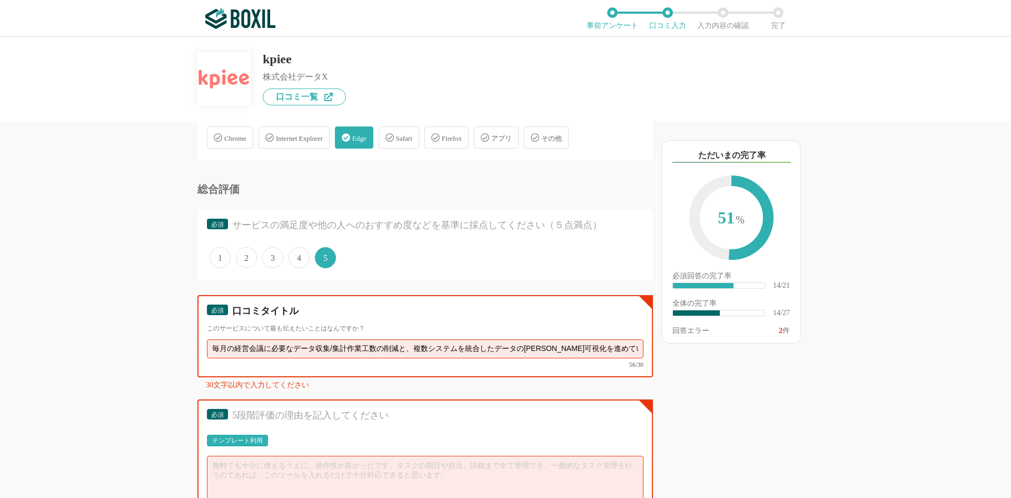
drag, startPoint x: 624, startPoint y: 348, endPoint x: 160, endPoint y: 349, distance: 464.4
click at [160, 349] on div "他のサービス・ツールと連携していますか？ ※複数選択可 例：Slack、Salesforce 選択したサービス 未選択 必須 導入時に所属していた部署を選択し…" at bounding box center [389, 309] width 527 height 376
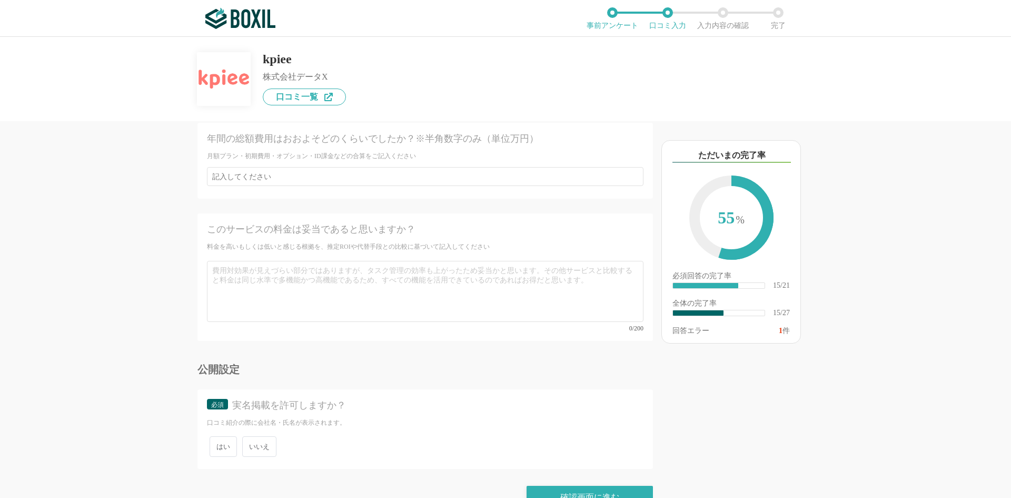
scroll to position [2751, 0]
type input "経営管理データの収集/集計作業の大幅な工数削減を実現"
click at [252, 434] on span "いいえ" at bounding box center [259, 444] width 34 height 21
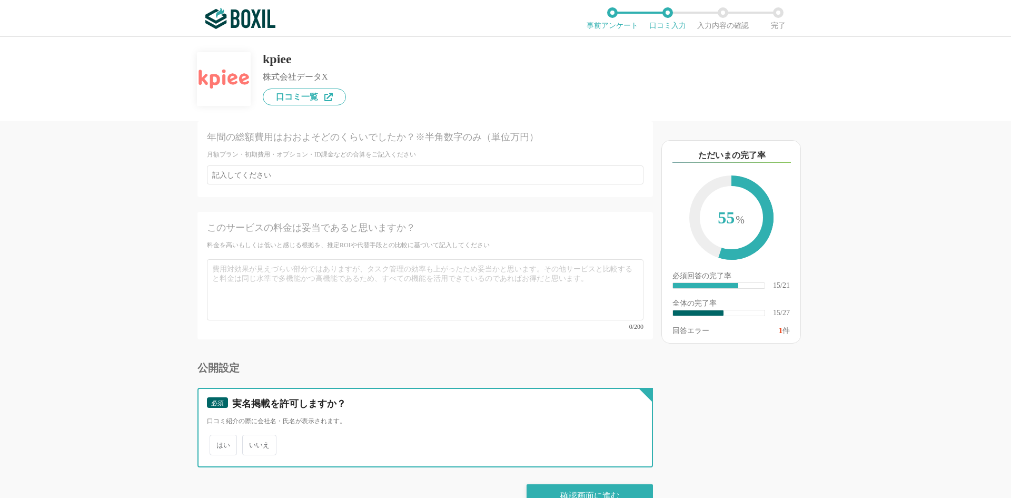
click at [252, 436] on input "いいえ" at bounding box center [248, 439] width 7 height 7
radio input "true"
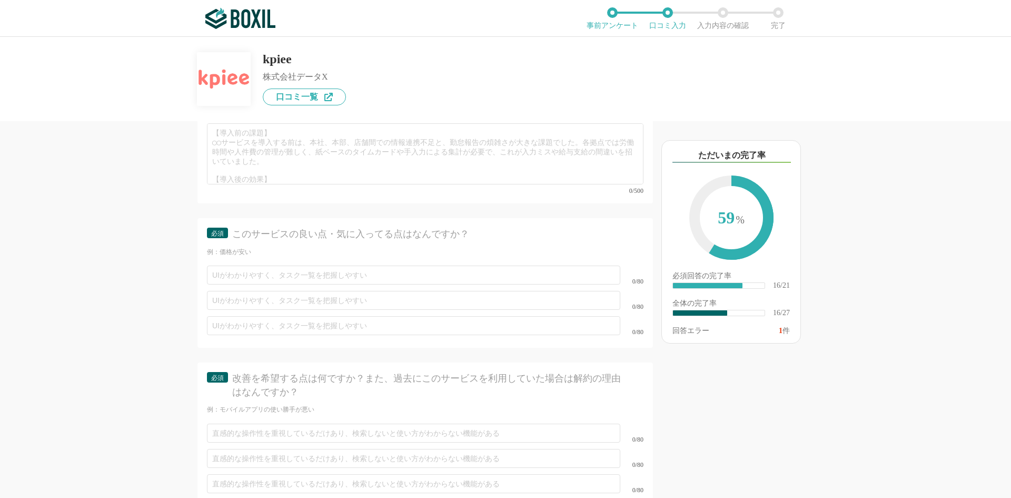
scroll to position [1961, 0]
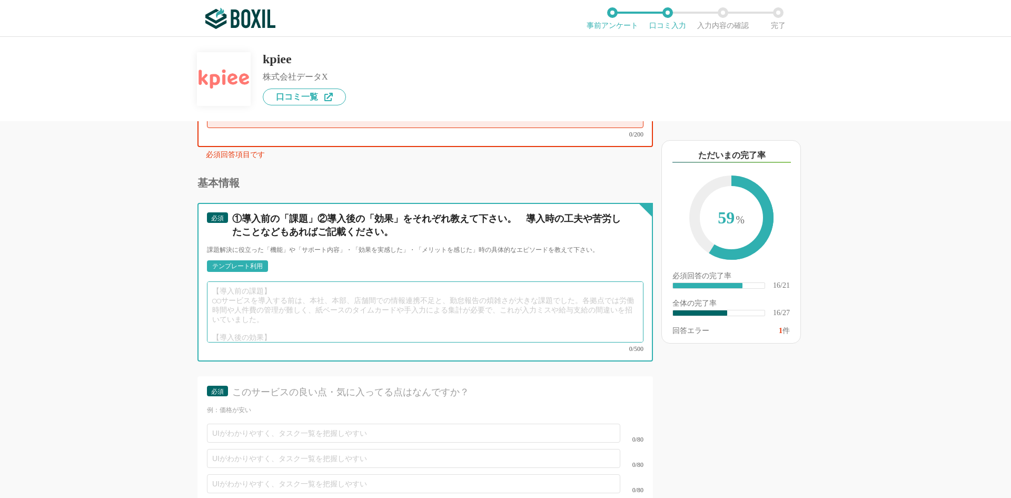
click at [242, 282] on textarea at bounding box center [425, 311] width 437 height 61
paste textarea "導入前はPL・BS・ECやモールのデータ収集と集計に多大な時間を要していましたが、 kpiee側で対応してくれるため、工数を大幅削減することが出来ました。 さ…"
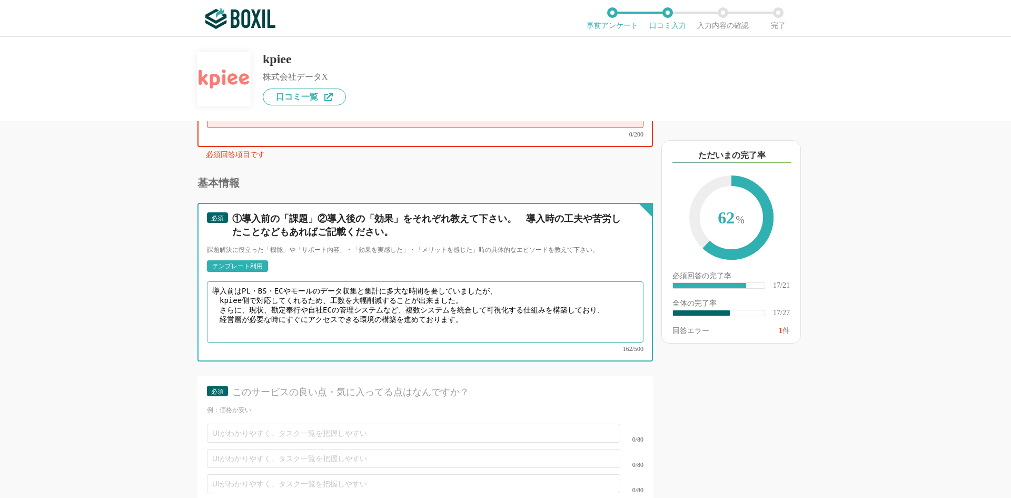
scroll to position [1908, 0]
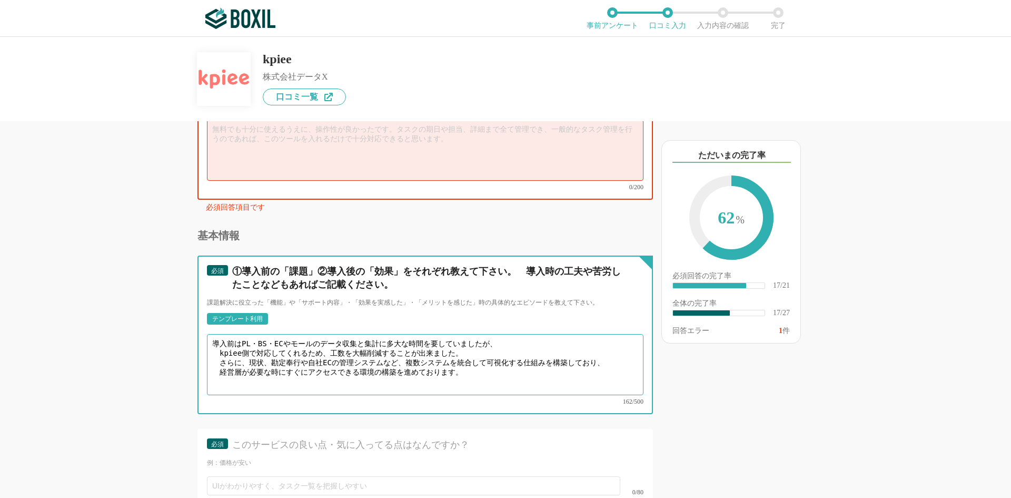
click at [217, 343] on textarea "導入前はPL・BS・ECやモールのデータ収集と集計に多大な時間を要していましたが、 kpiee側で対応してくれるため、工数を大幅削減することが出来ました。 さ…" at bounding box center [425, 364] width 437 height 61
click at [472, 360] on textarea "導入前はPL・BS・ECやモールのデータ収集と集計に多大な時間を要していましたが、 kpiee側で対応してくれるため、工数を大幅削減することが出来ました。 さ…" at bounding box center [425, 364] width 437 height 61
paste textarea "単なるツール提供ではなくkpieeサポート担当の伴走支援がある点です。 特に、kpieeのサポート範囲の中に、データ収集や集計作業の対応も入っているため、 こ…"
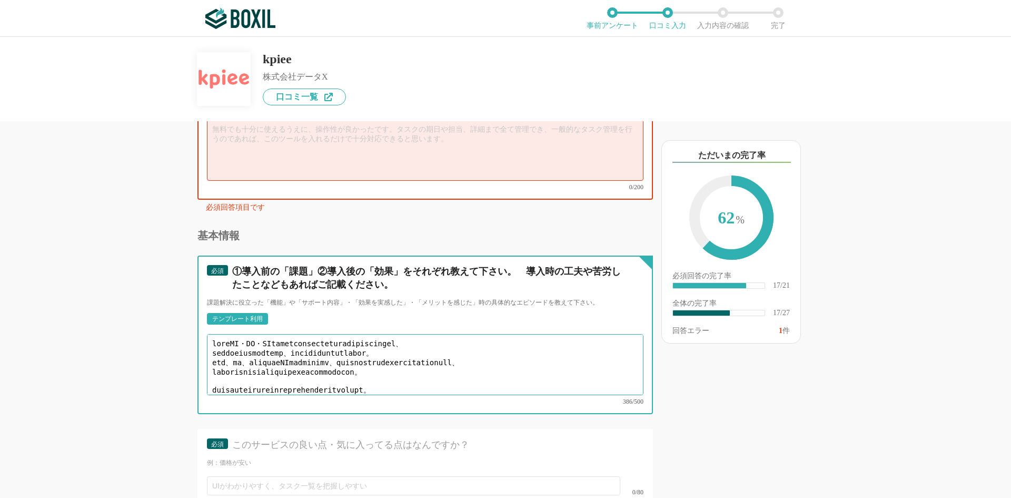
scroll to position [33, 0]
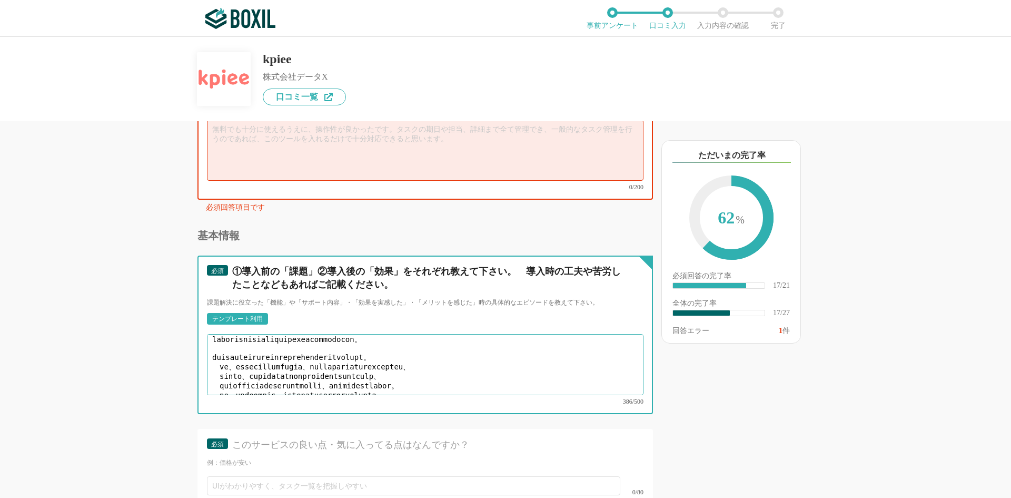
click at [219, 346] on textarea at bounding box center [425, 364] width 437 height 61
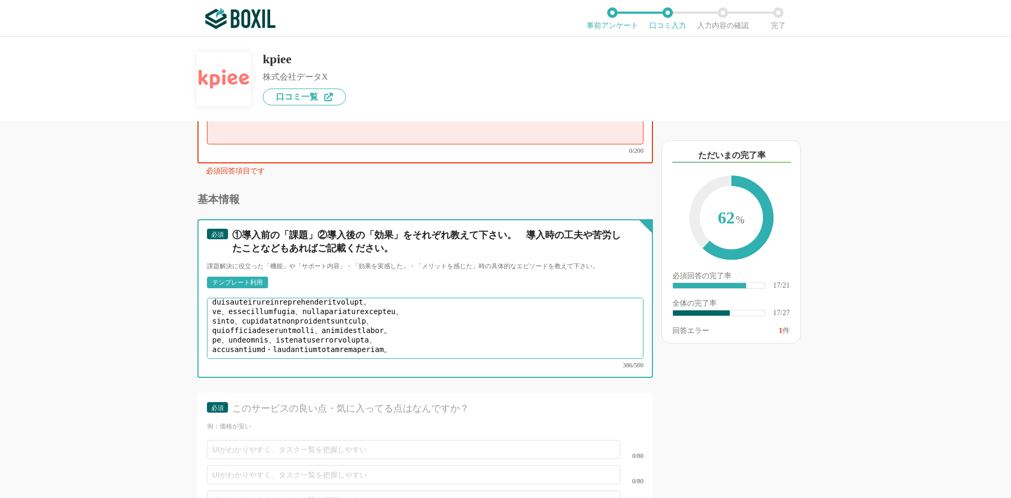
scroll to position [1961, 0]
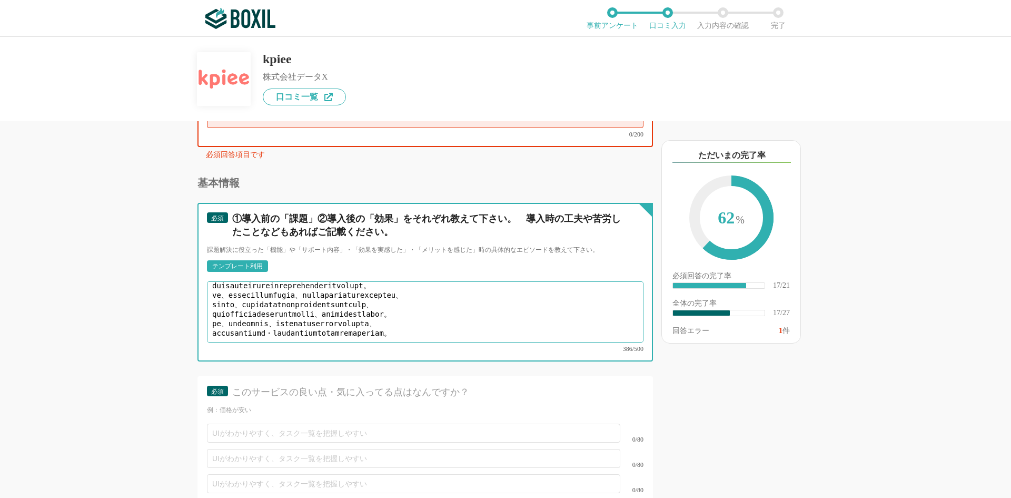
type textarea "loreMI・DO・SItametconsecteturadipiscingel、 seddoeiusmodtemp、incididuntutlabor。 e…"
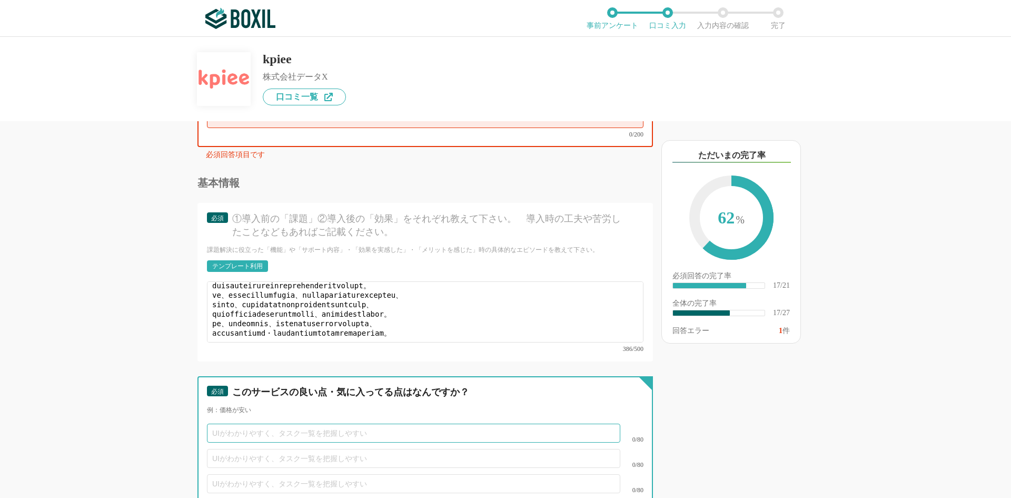
click at [233, 423] on input "text" at bounding box center [413, 432] width 413 height 19
paste input "サポート体制が充実している点"
type input "サポート体制が充実している点"
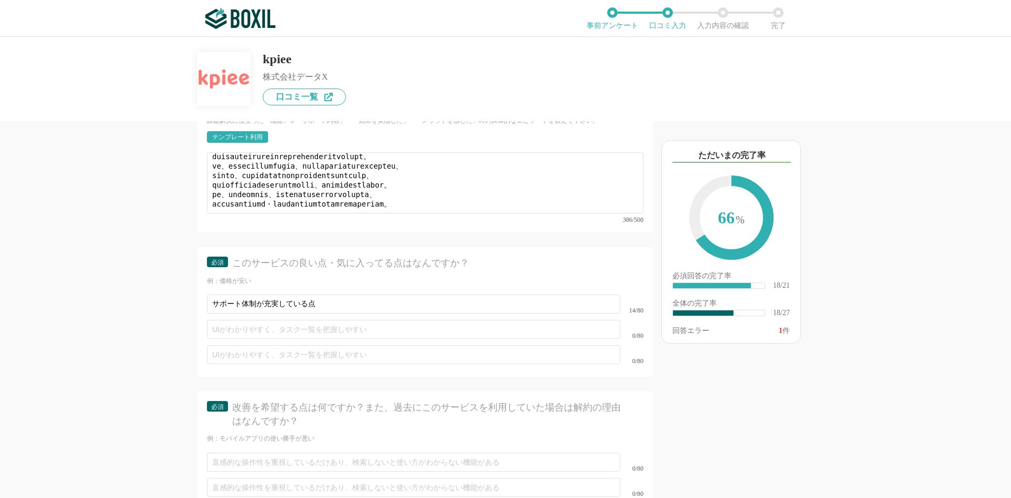
scroll to position [2119, 0]
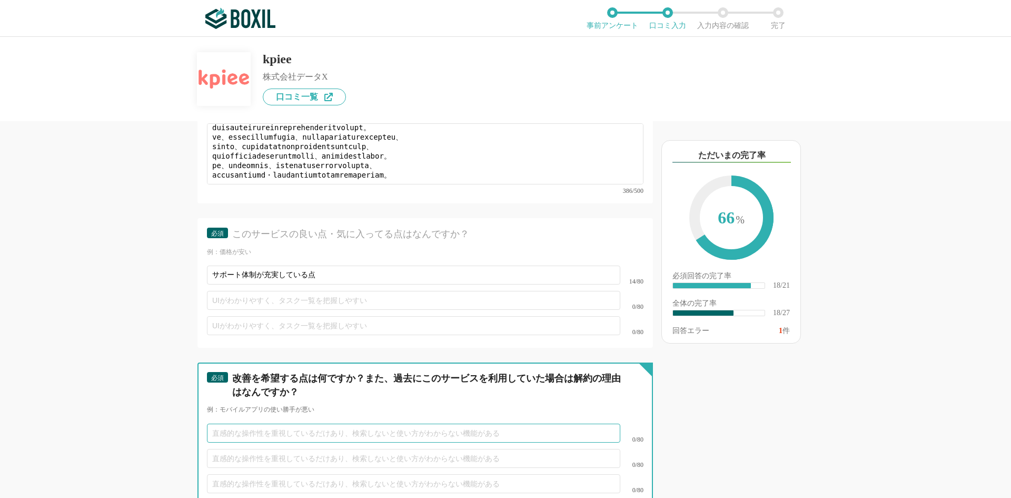
click at [227, 425] on input "text" at bounding box center [413, 432] width 413 height 19
paste input "現状まだ一部のデータしか統合できておらず、[PERSON_NAME]で[PERSON_NAME]管理したい情報が残っているので、 　今後はさらなるデータ連携を…"
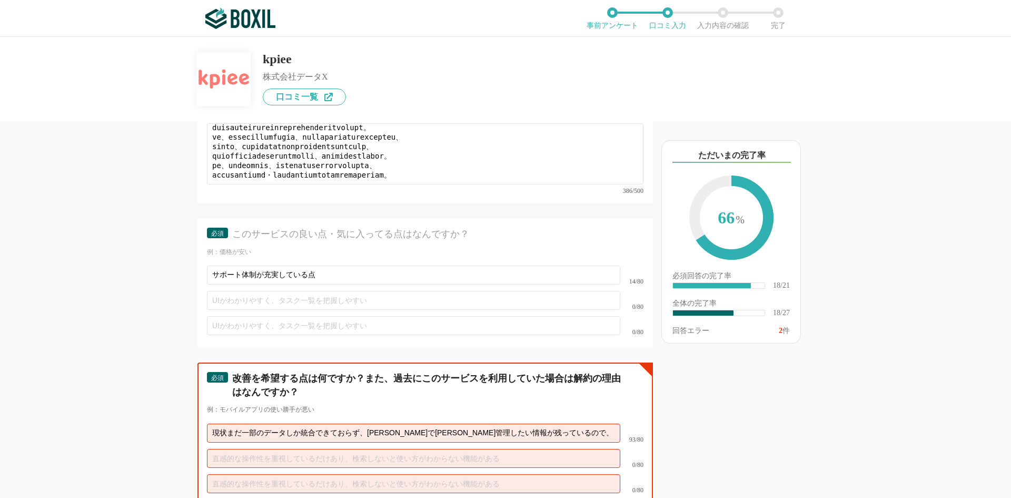
scroll to position [0, 263]
drag, startPoint x: 265, startPoint y: 424, endPoint x: 305, endPoint y: 426, distance: 39.5
click at [266, 423] on input "現状まだ一部のデータしか統合できておらず、[PERSON_NAME]で[PERSON_NAME]管理したい情報が残っているので、 　今後はさらなるデータ連携を…" at bounding box center [413, 432] width 413 height 19
drag, startPoint x: 510, startPoint y: 419, endPoint x: 692, endPoint y: 430, distance: 182.5
click at [692, 430] on div "他のサービス・ツールと連携していますか？ ※複数選択可 例：Slack、Salesforce 選択したサービス 未選択 必須 導入時に所属していた部署を選択し…" at bounding box center [505, 267] width 1011 height 461
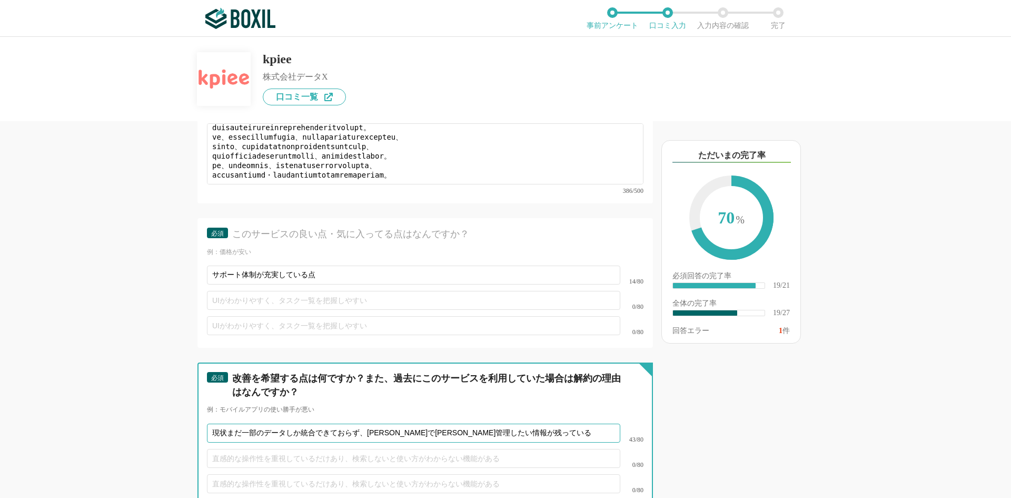
scroll to position [0, 0]
type input "現状まだ一部のデータしか統合できておらず、[PERSON_NAME]で[PERSON_NAME]管理したい情報が残っている"
click at [231, 449] on input "text" at bounding box center [413, 458] width 413 height 19
paste input "さらなるデータ連携を進め、より包括的な分析・可視化を実現できることを期待しています。"
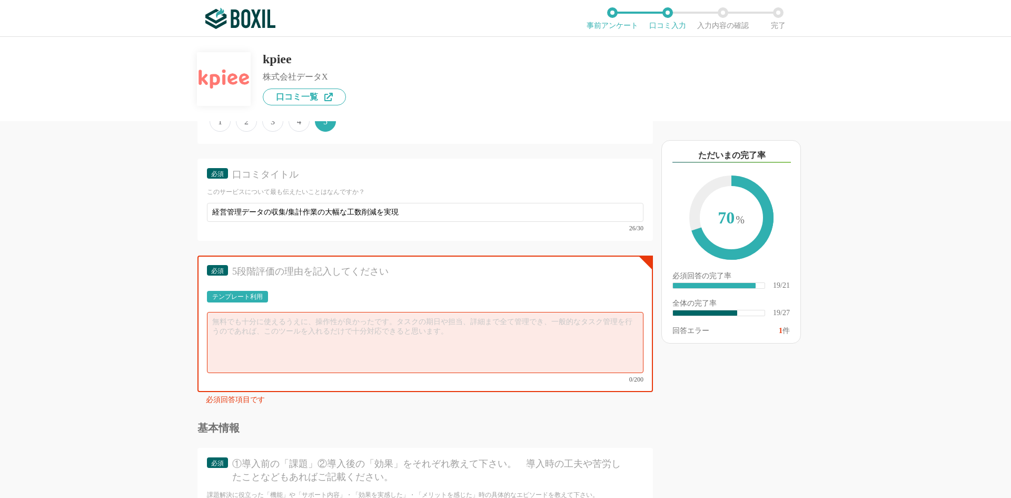
scroll to position [1698, 0]
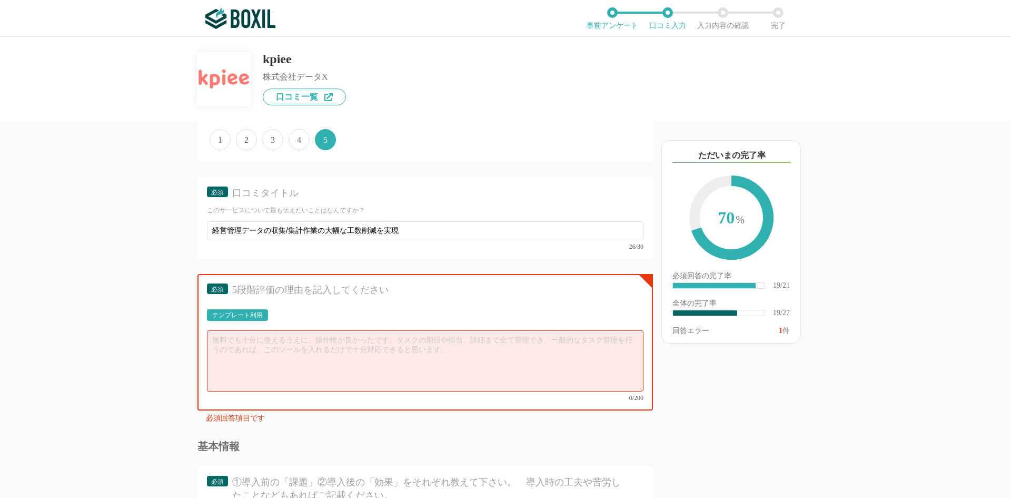
type input "さらなるデータ連携を進め、より包括的な分析・可視化を実現できることを期待しています"
click at [230, 342] on textarea at bounding box center [425, 360] width 437 height 61
click at [233, 347] on textarea at bounding box center [425, 360] width 437 height 61
paste textarea "kpieeサポート担当の伴走支援"
click at [431, 342] on textarea "システム導入にあたり、一番時間のかかる導入準備において、 kpiee担当者の対応が素晴らしく" at bounding box center [425, 360] width 437 height 61
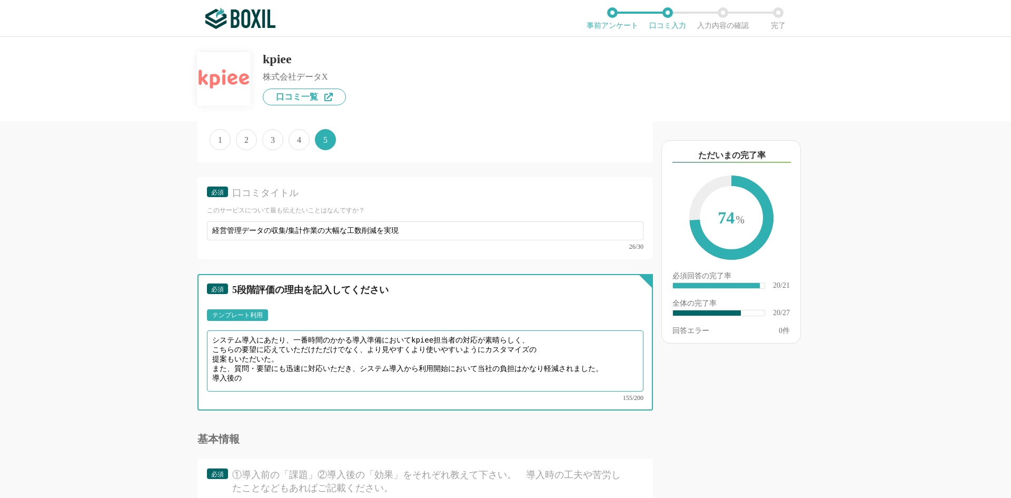
paste textarea "kpieeサポート担当の伴走支援"
click at [256, 361] on textarea "システム導入にあたり、一番時間のかかる導入準備においてkpiee担当者の対応が素晴らしく、 こちらの要望に応えていただけただけでなく、より見やすくより使いやす…" at bounding box center [425, 360] width 437 height 61
drag, startPoint x: 553, startPoint y: 372, endPoint x: 163, endPoint y: 329, distance: 393.2
click at [177, 324] on div "他のサービス・ツールと連携していますか？ ※複数選択可 例：Slack、Salesforce 選択したサービス 未選択 必須 導入時に所属していた部署を選択し…" at bounding box center [389, 309] width 527 height 376
type textarea "システム導入にあたり、一番時間のかかる導入準備においてkpiee担当者の対応が素晴らしく、 こちらの要望に応えていただけただけでなく、より見やすくより使いやす…"
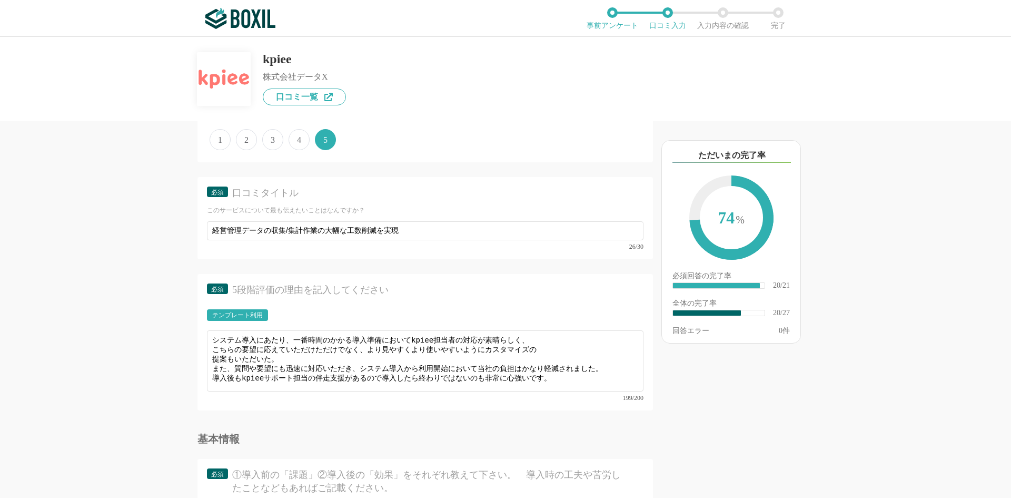
click at [323, 264] on div at bounding box center [429, 265] width 447 height 4
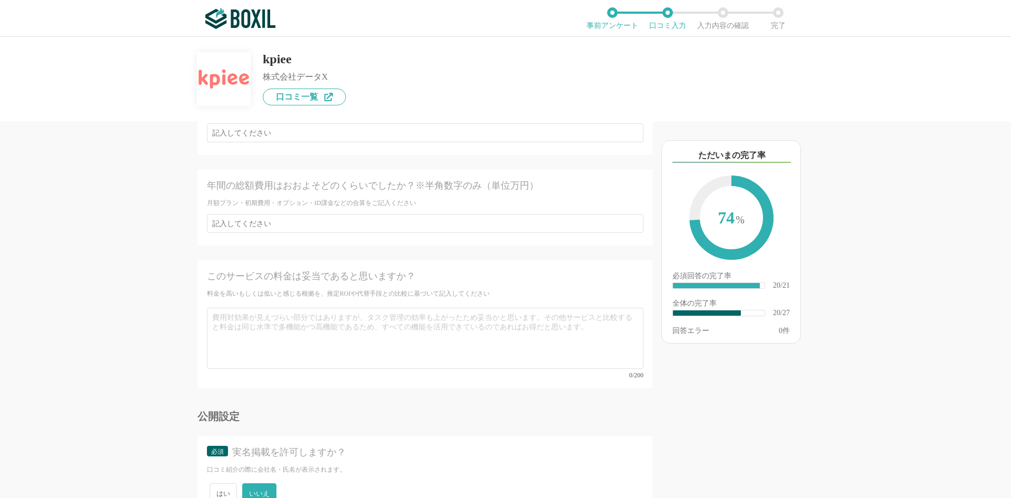
scroll to position [2743, 0]
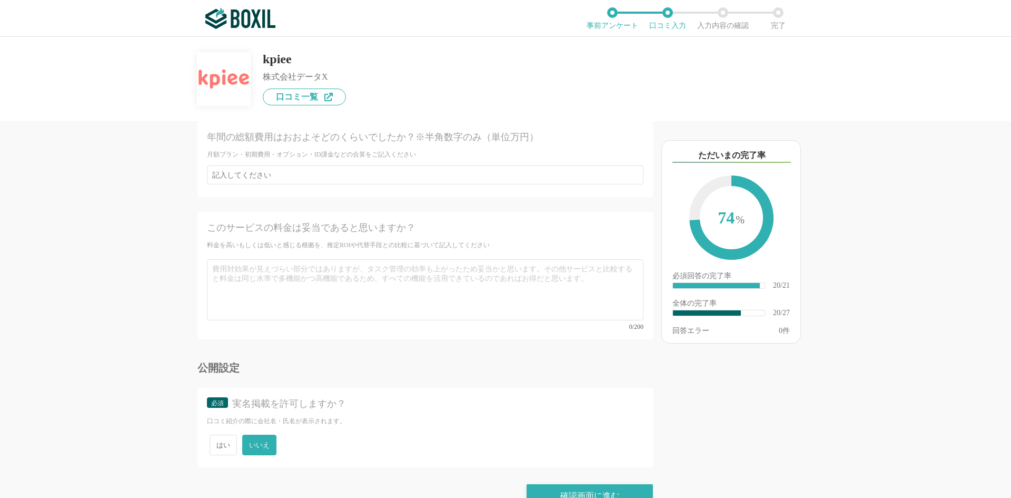
click at [260, 434] on span "いいえ" at bounding box center [259, 444] width 34 height 21
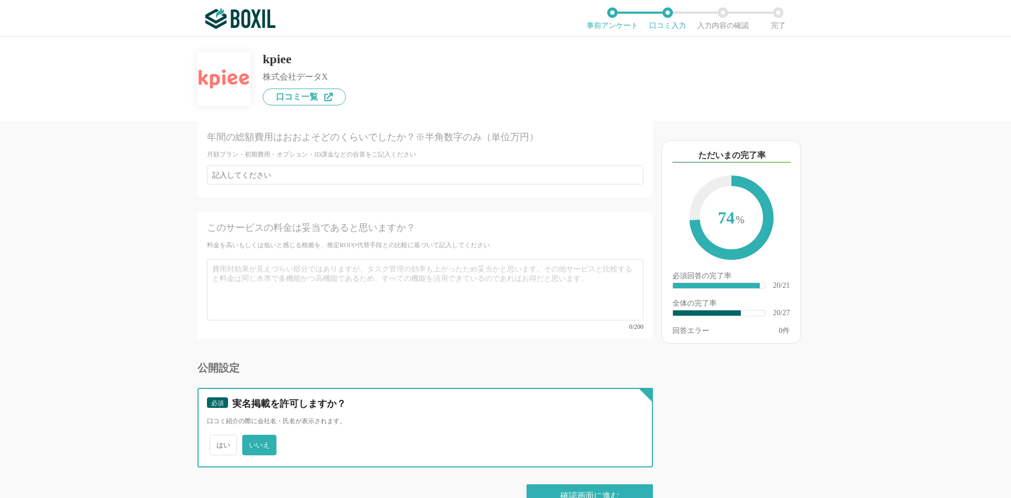
click at [252, 436] on input "いいえ" at bounding box center [248, 439] width 7 height 7
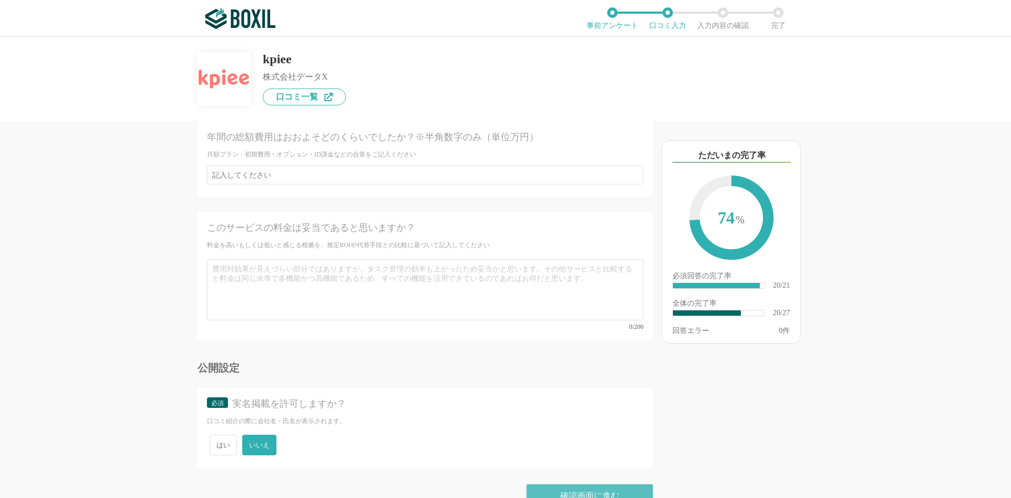
drag, startPoint x: 584, startPoint y: 467, endPoint x: 588, endPoint y: 64, distance: 403.4
click at [584, 484] on div "確認画面に進む" at bounding box center [590, 495] width 126 height 23
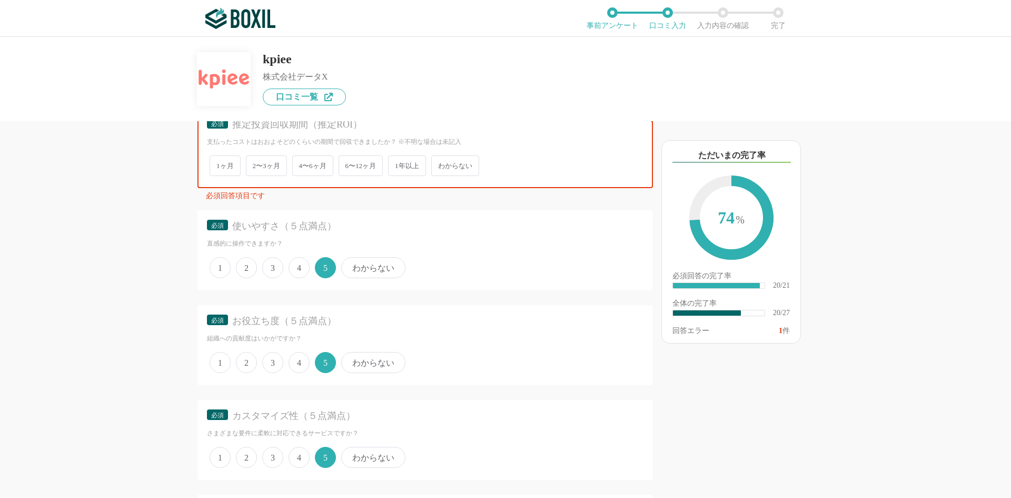
scroll to position [495, 0]
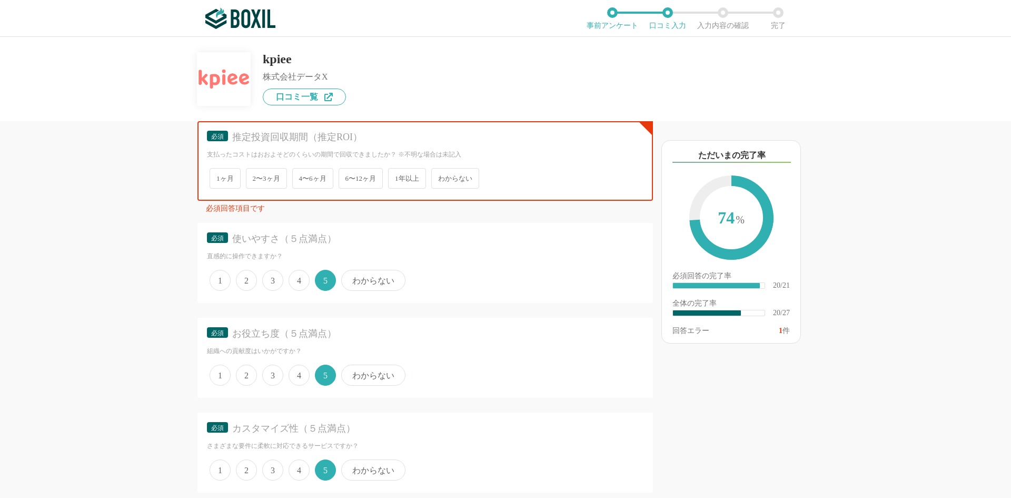
click at [462, 176] on span "わからない" at bounding box center [455, 178] width 48 height 21
click at [441, 176] on input "わからない" at bounding box center [437, 173] width 7 height 7
radio input "true"
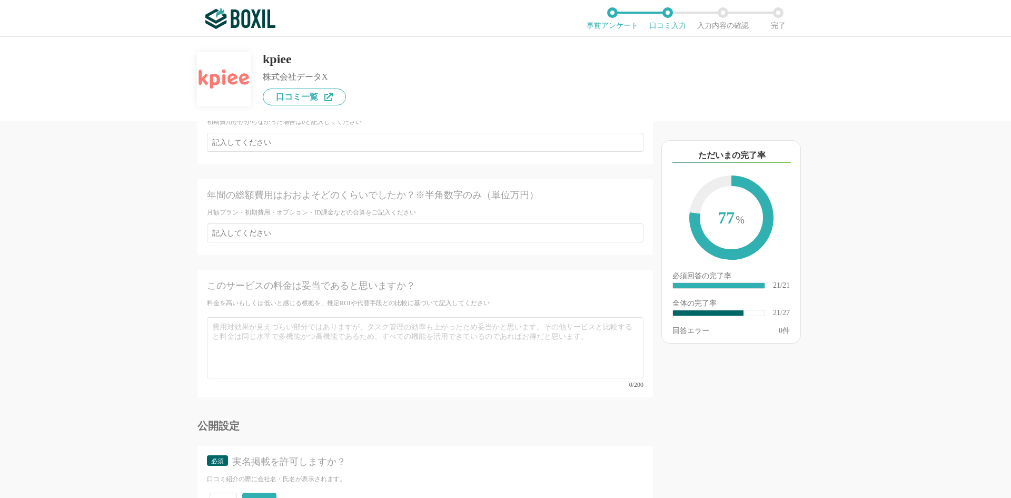
scroll to position [2743, 0]
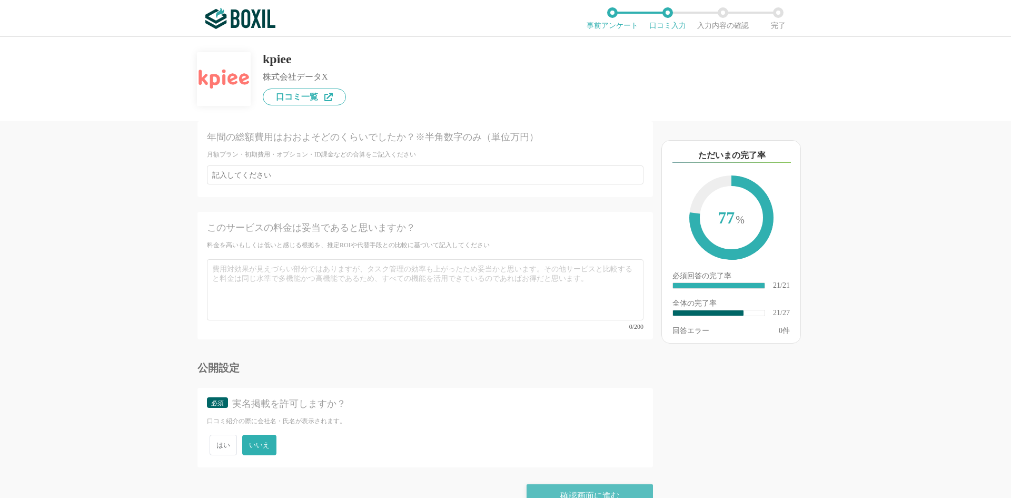
click at [560, 484] on div "確認画面に進む" at bounding box center [590, 495] width 126 height 23
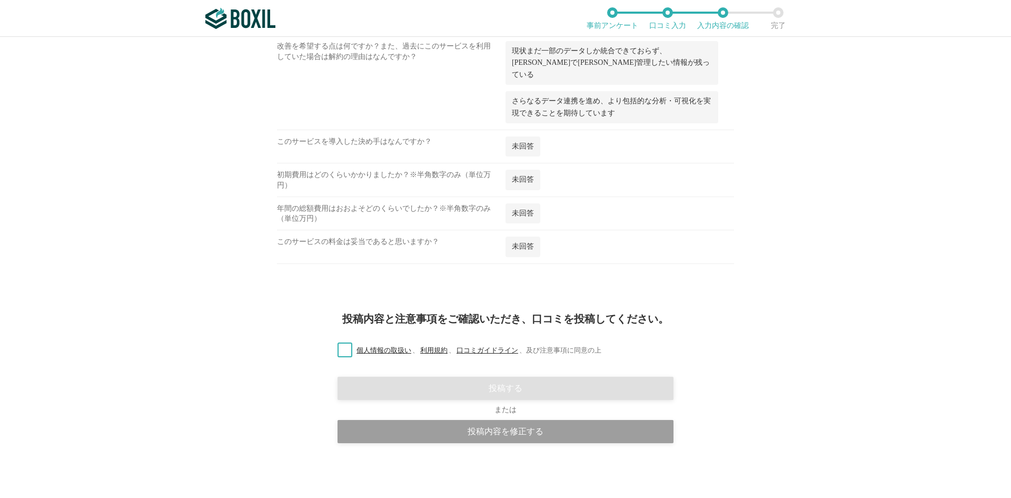
scroll to position [1311, 0]
click at [343, 348] on label "個人情報の取扱い 、 利用規約 、 口コミガイドライン 、 及び注意事項に同意の上" at bounding box center [465, 350] width 272 height 11
click at [0, 0] on input "個人情報の取扱い 、 利用規約 、 口コミガイドライン 、 及び注意事項に同意の上" at bounding box center [0, 0] width 0 height 0
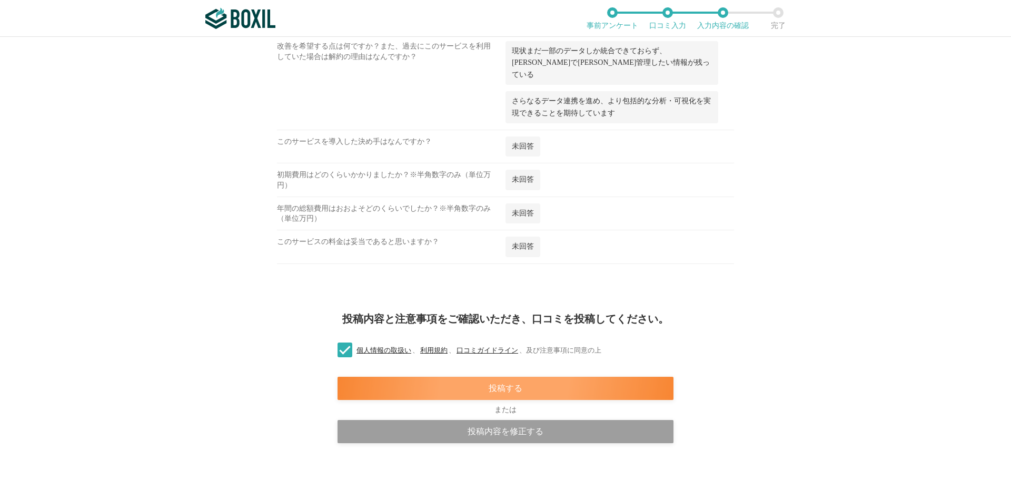
click at [499, 392] on div "投稿する" at bounding box center [506, 387] width 336 height 23
